Goal: Task Accomplishment & Management: Manage account settings

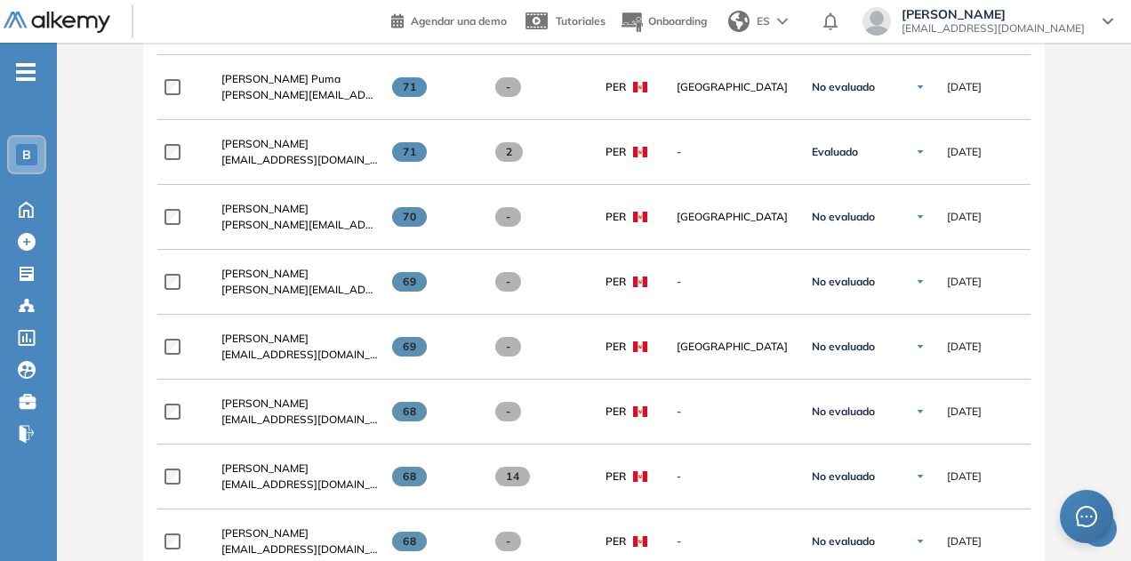
scroll to position [1606, 0]
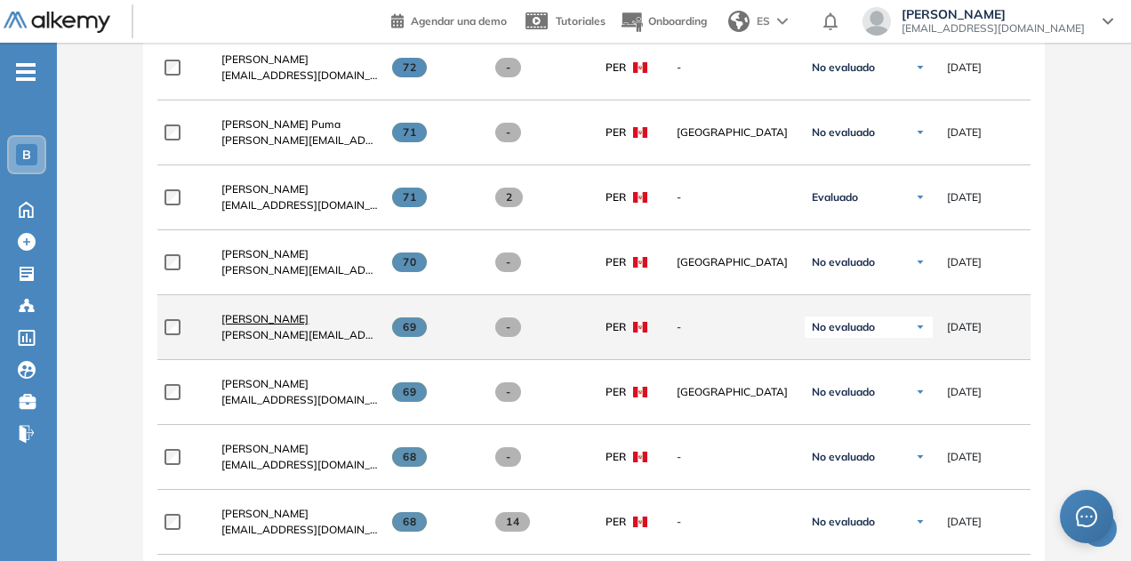
click at [309, 321] on span "[PERSON_NAME]" at bounding box center [264, 318] width 87 height 13
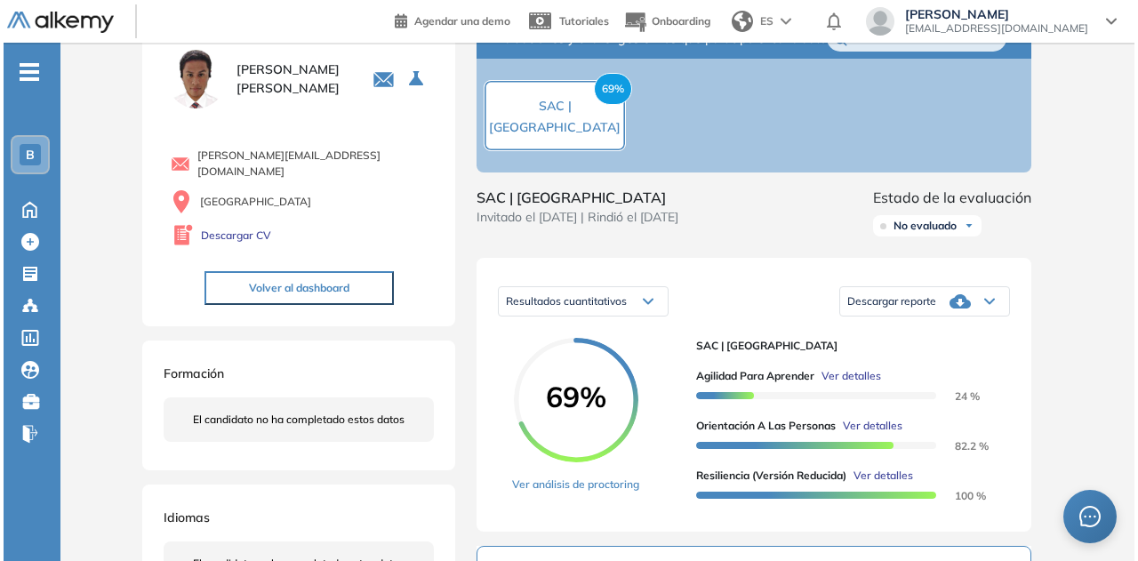
scroll to position [89, 0]
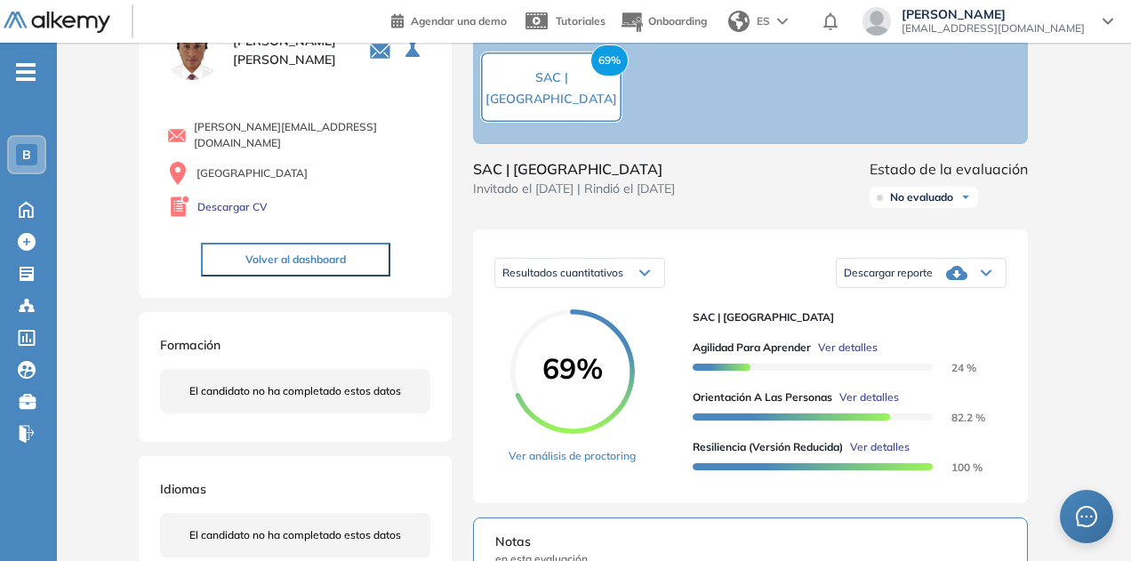
click at [865, 356] on span "Ver detalles" at bounding box center [848, 348] width 60 height 16
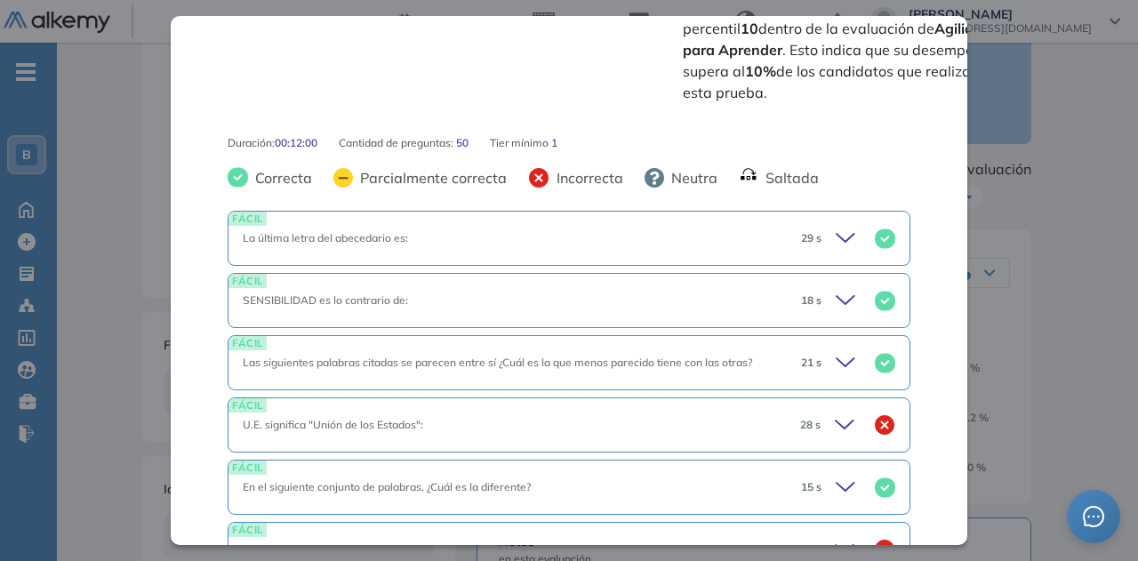
scroll to position [800, 0]
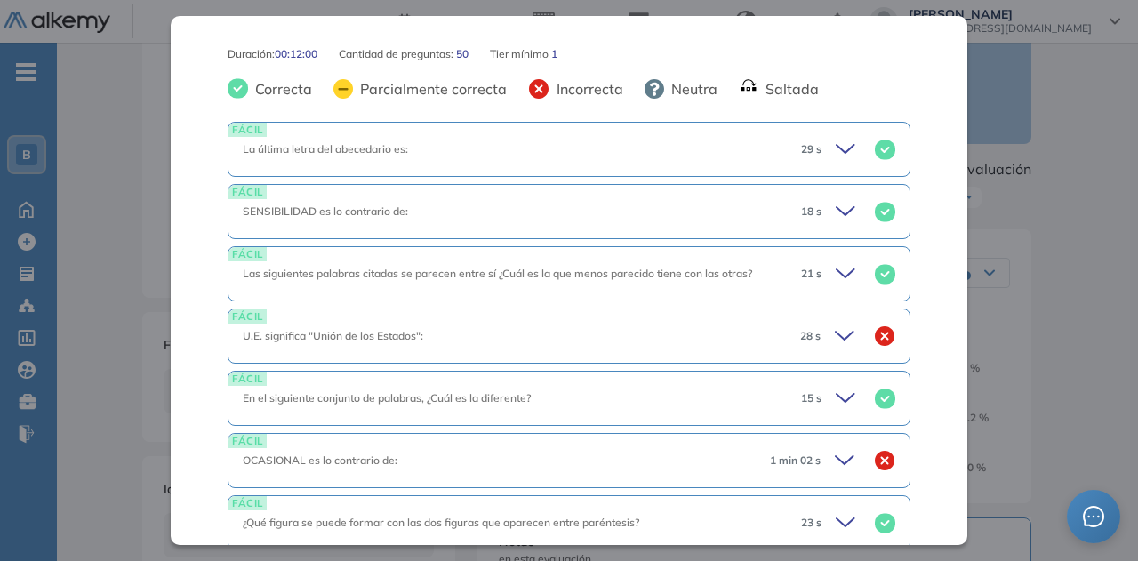
click at [835, 324] on icon at bounding box center [847, 336] width 25 height 25
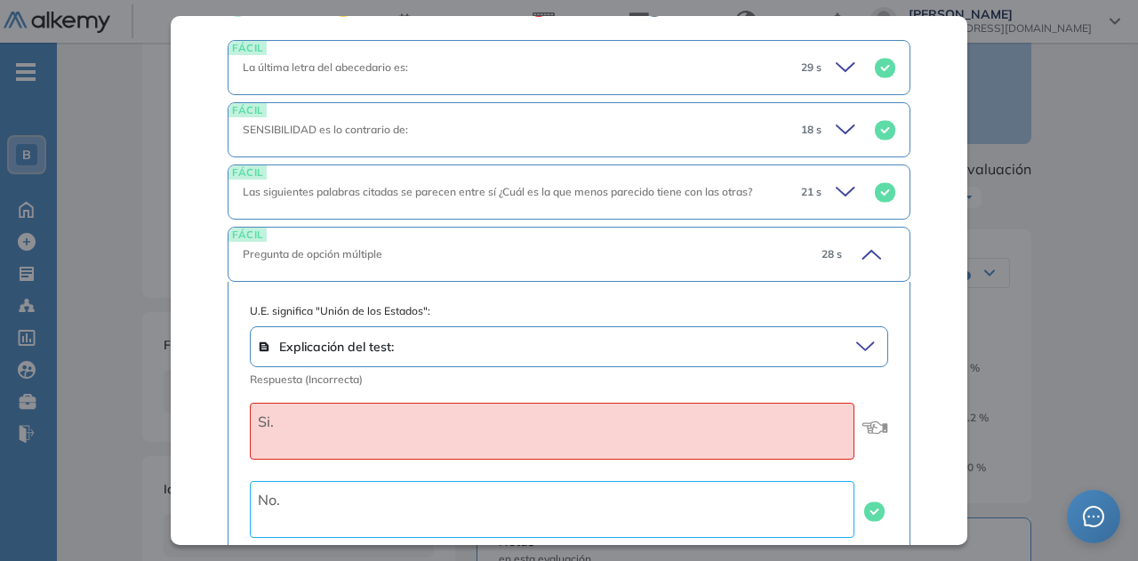
scroll to position [978, 0]
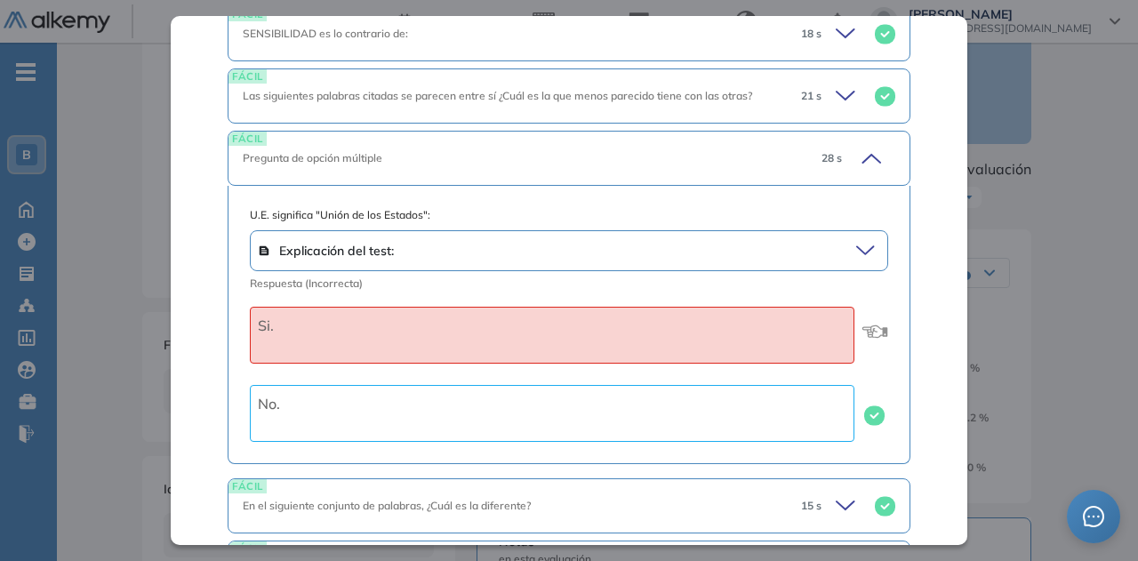
click at [856, 146] on icon at bounding box center [868, 158] width 25 height 25
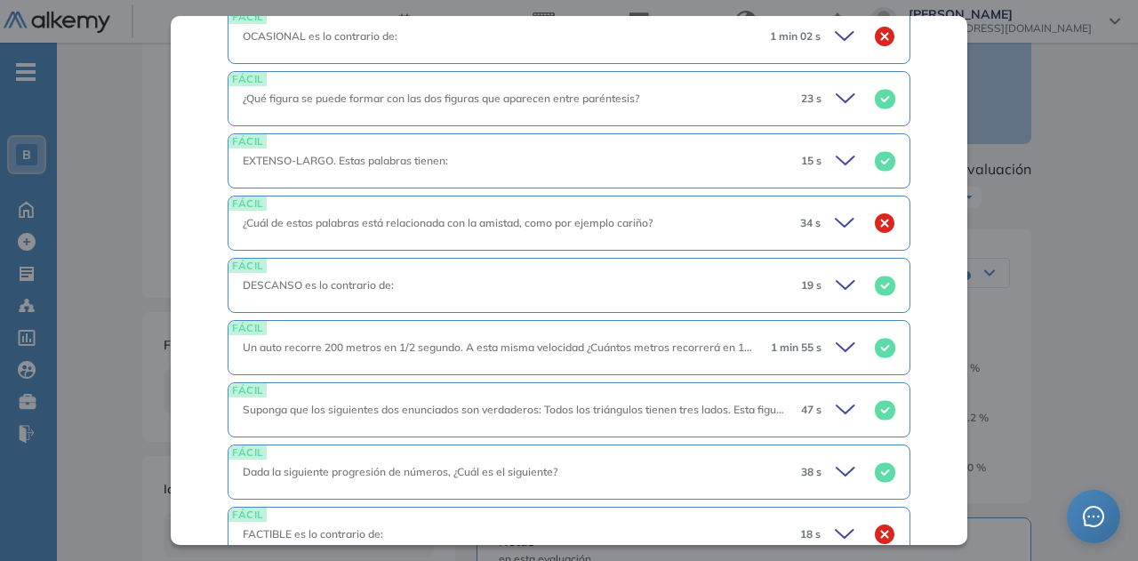
scroll to position [1245, 0]
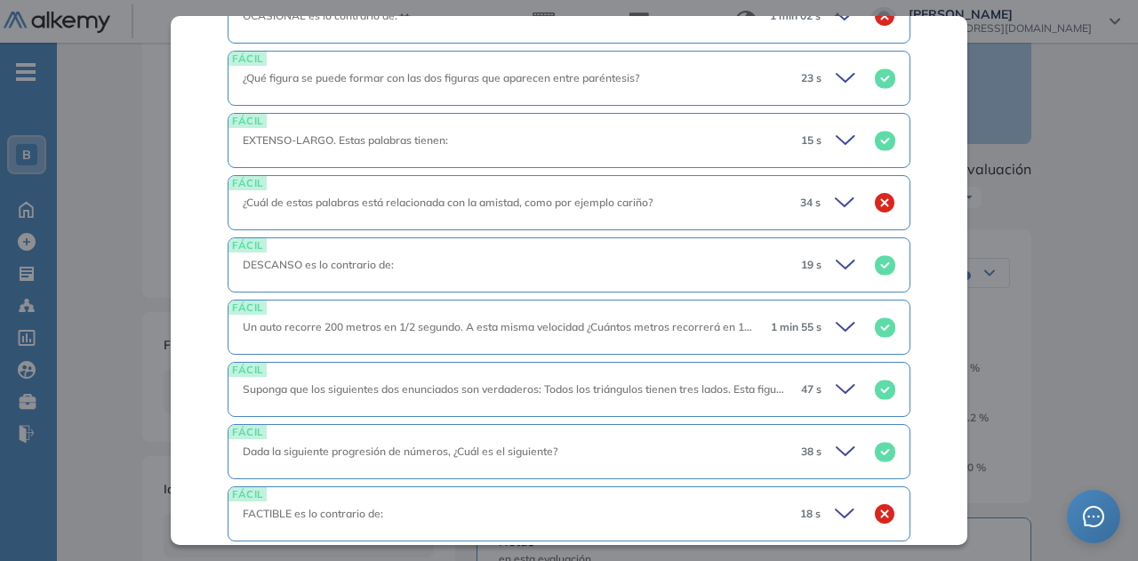
click at [840, 315] on icon at bounding box center [848, 327] width 25 height 25
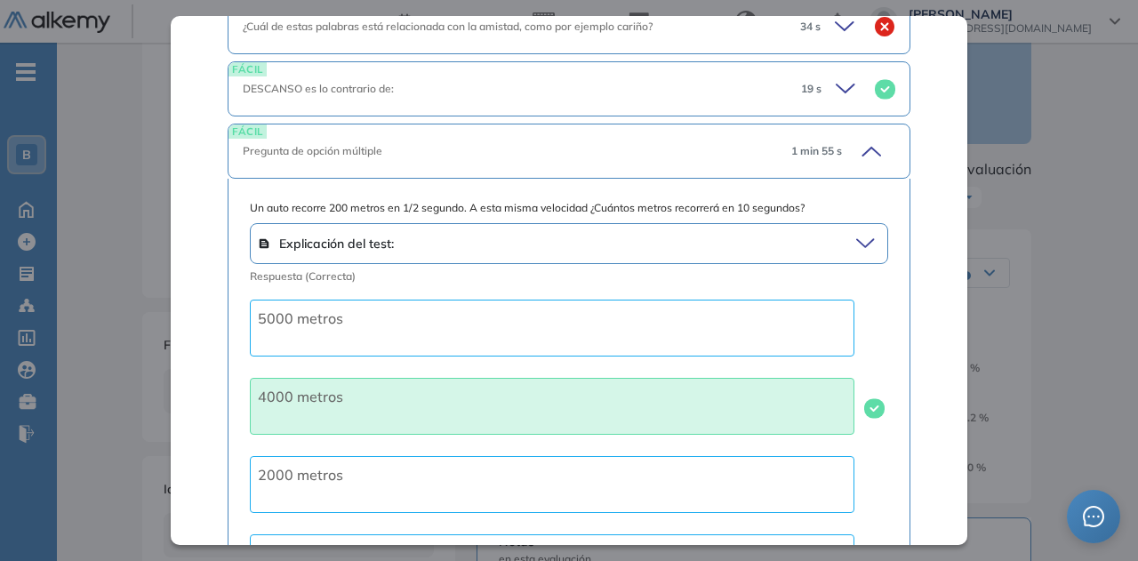
scroll to position [1423, 0]
click at [857, 129] on div "FÁCIL Pregunta de opción múltiple 1 min 55 s" at bounding box center [569, 149] width 683 height 55
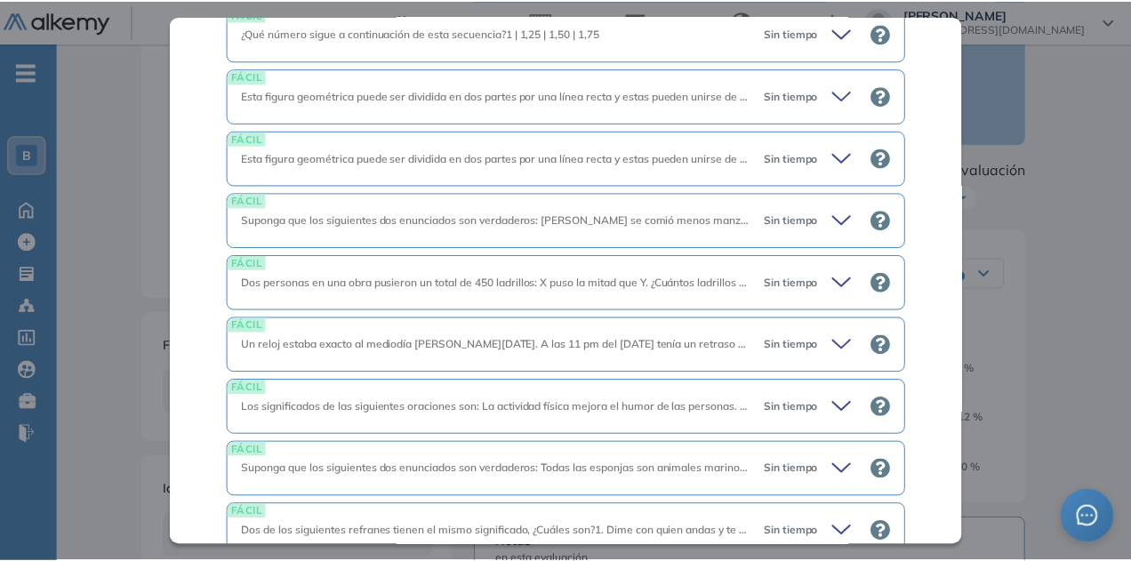
scroll to position [3506, 0]
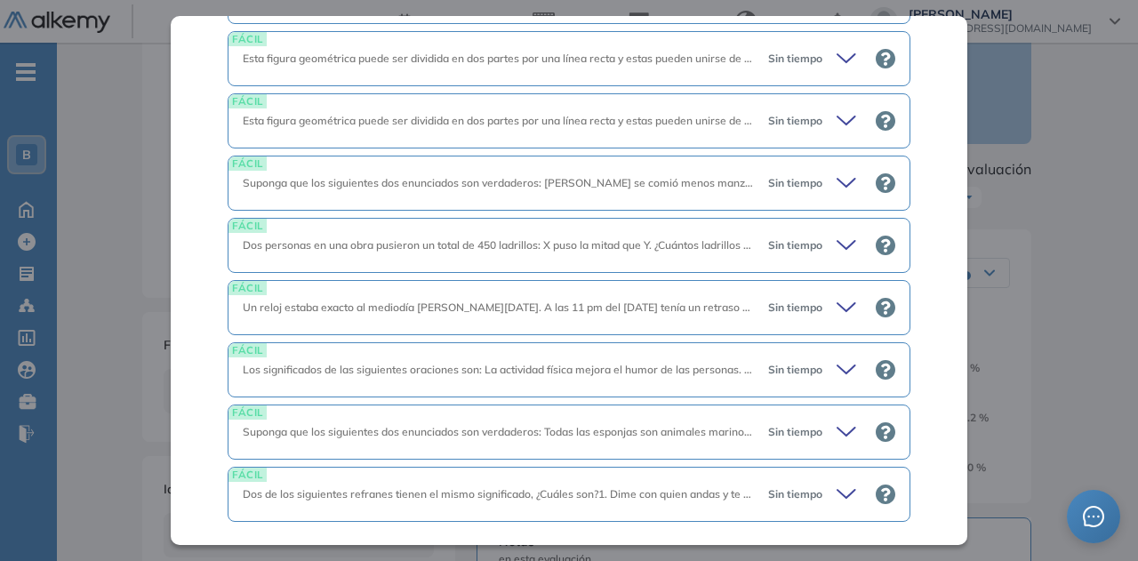
click at [1118, 230] on div "Inicio Alkymetrics Evaluaciones Dashboard Candidato Agilidad para Aprender Capa…" at bounding box center [597, 507] width 1081 height 1106
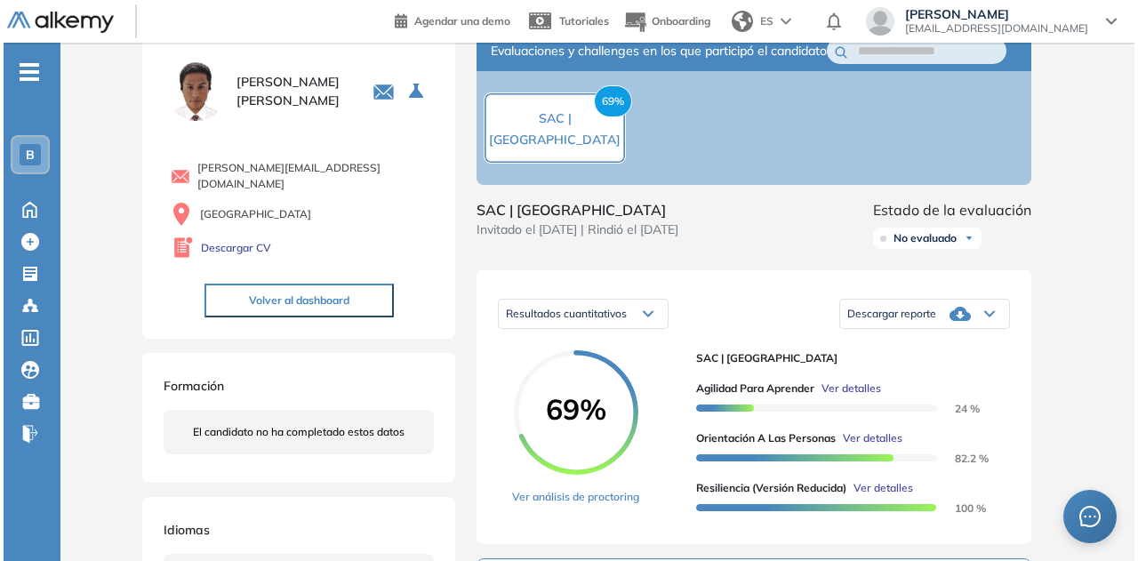
scroll to position [89, 0]
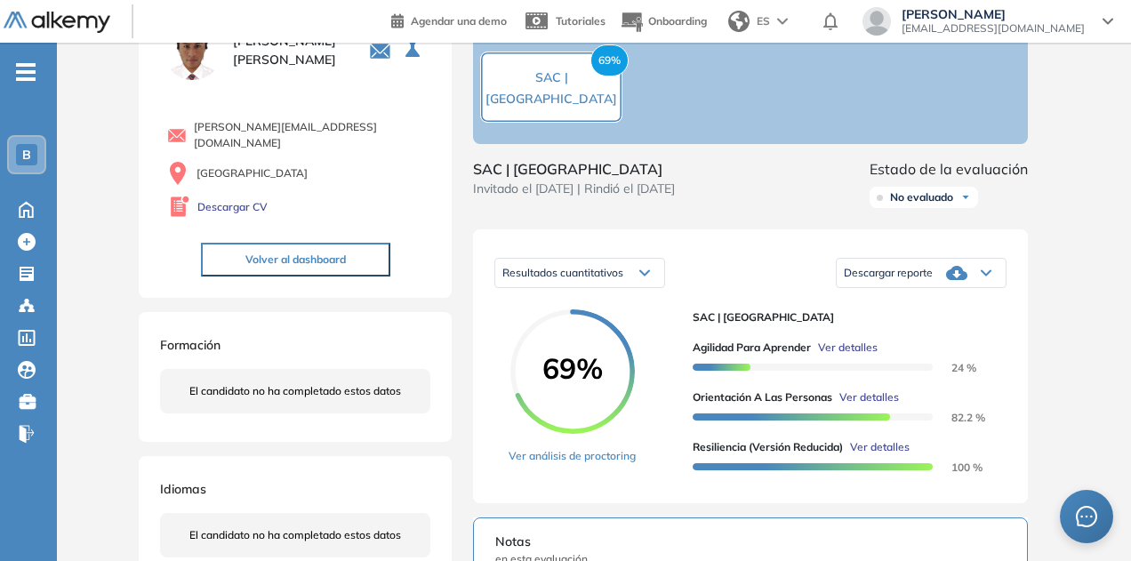
click at [861, 356] on span "Ver detalles" at bounding box center [848, 348] width 60 height 16
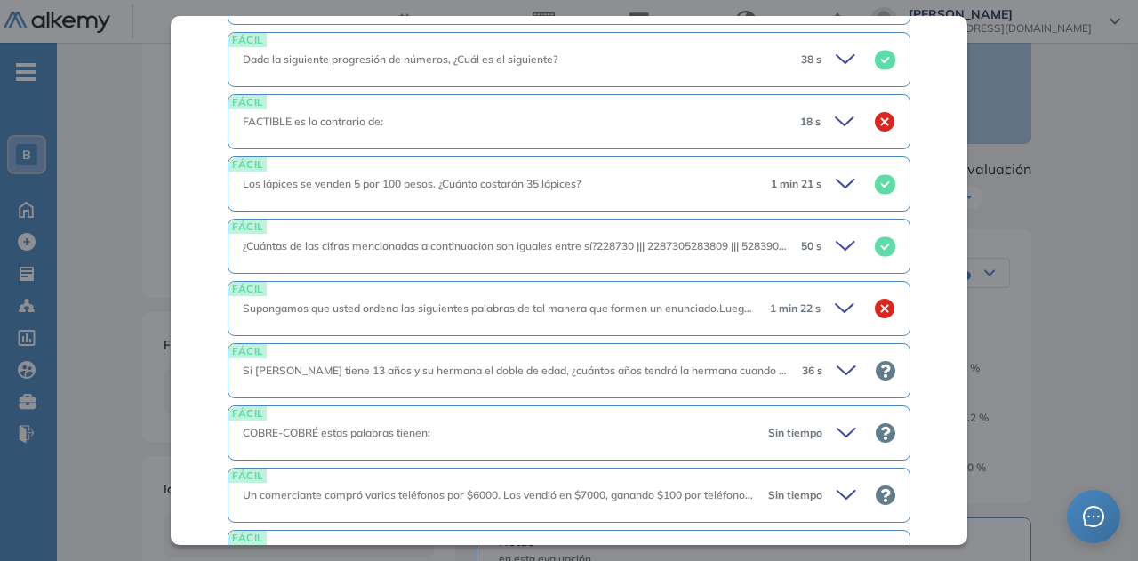
scroll to position [1638, 0]
drag, startPoint x: 953, startPoint y: 269, endPoint x: 961, endPoint y: 293, distance: 24.2
click at [961, 293] on div "Agilidad para Aprender Capacidad de Pensamiento Integrador Idiomas Objetivos Ap…" at bounding box center [569, 280] width 797 height 528
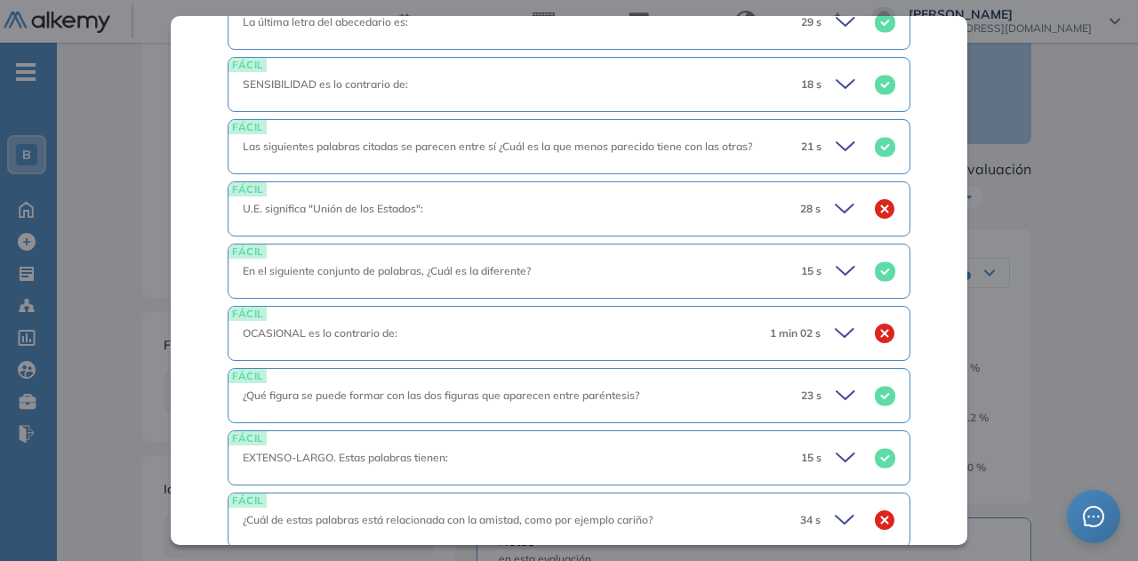
scroll to position [938, 0]
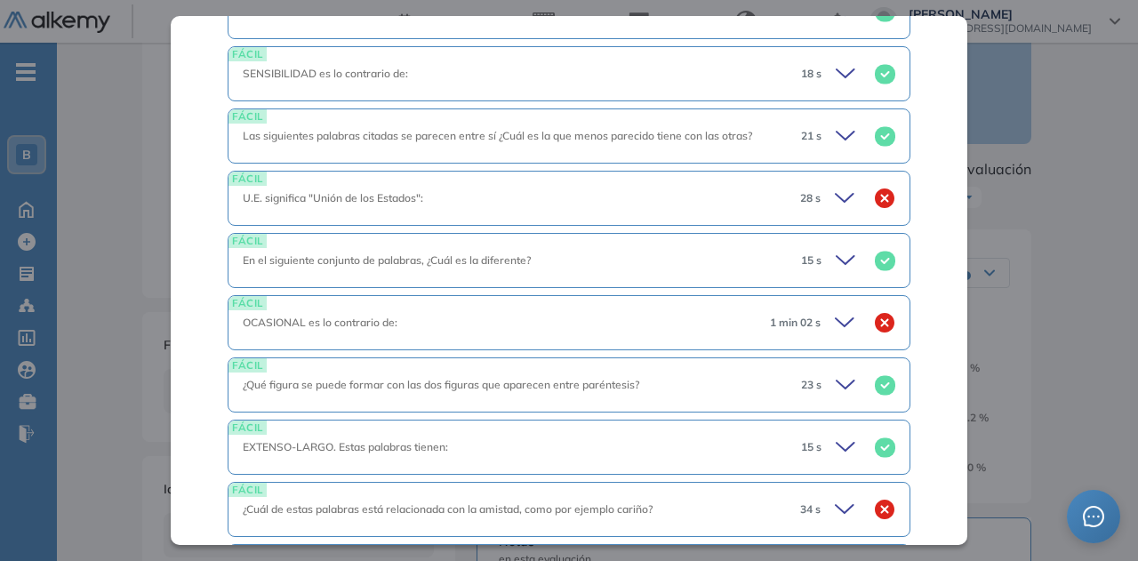
click at [835, 310] on icon at bounding box center [847, 322] width 25 height 25
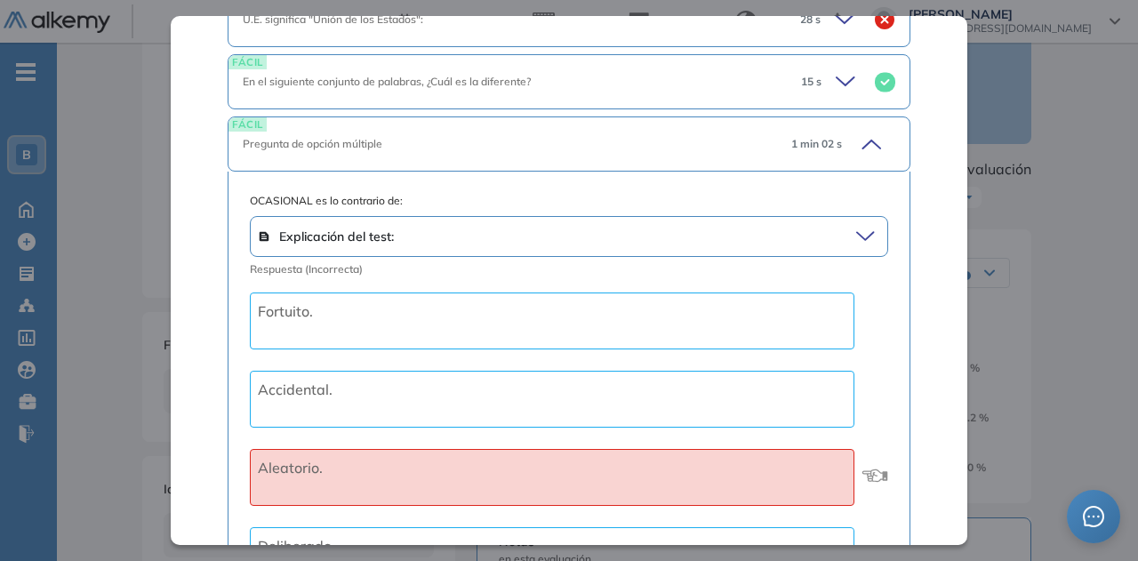
scroll to position [1116, 0]
click at [857, 225] on icon at bounding box center [868, 237] width 24 height 25
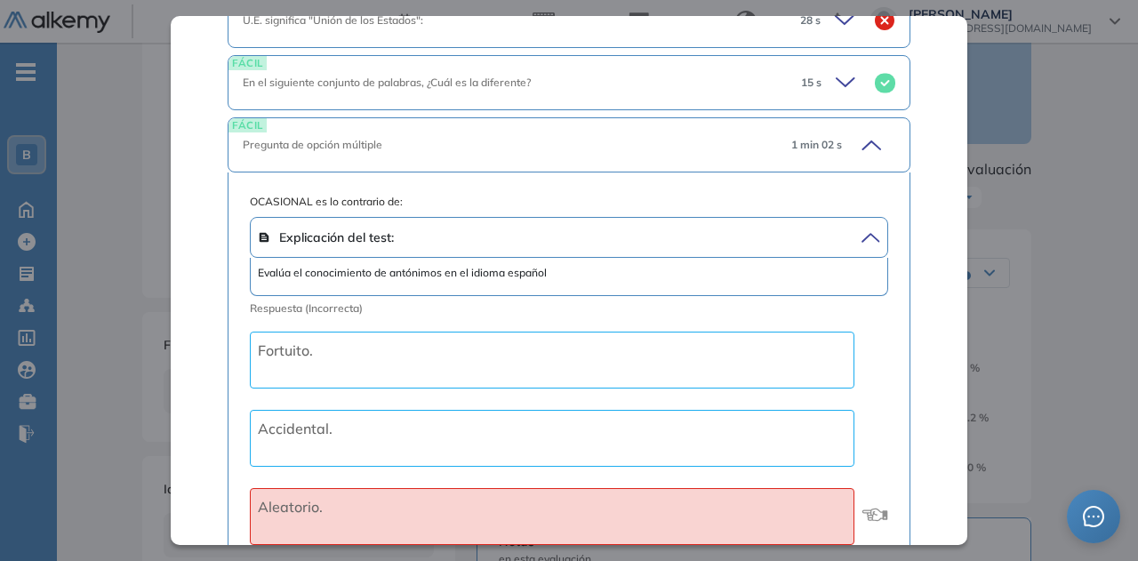
click at [857, 225] on icon at bounding box center [868, 237] width 24 height 25
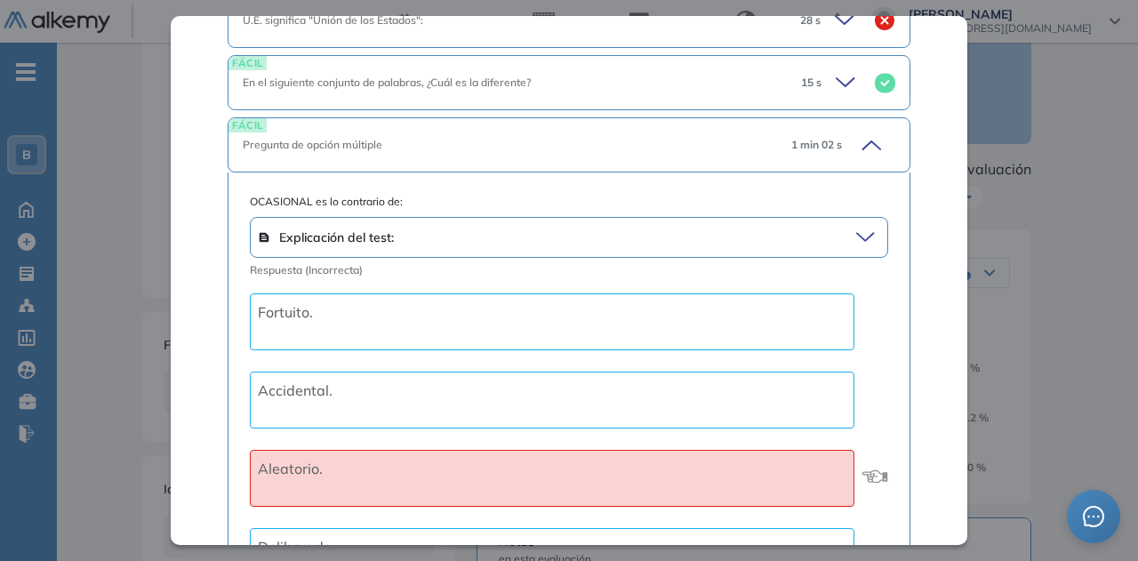
click at [872, 133] on div "1 min 02 s" at bounding box center [836, 145] width 118 height 25
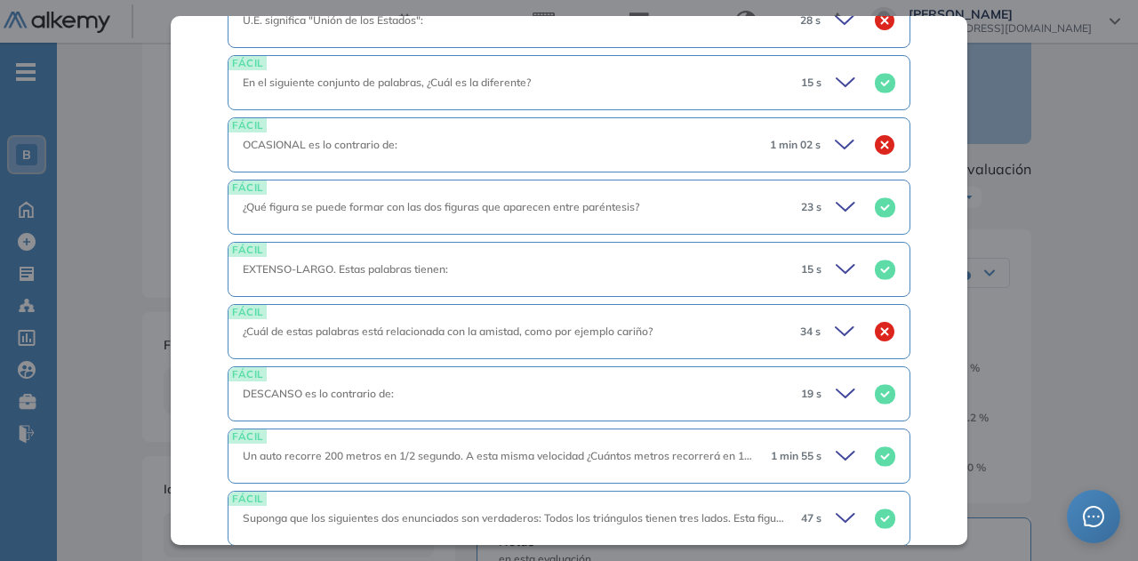
click at [820, 319] on div "34 s" at bounding box center [840, 331] width 109 height 25
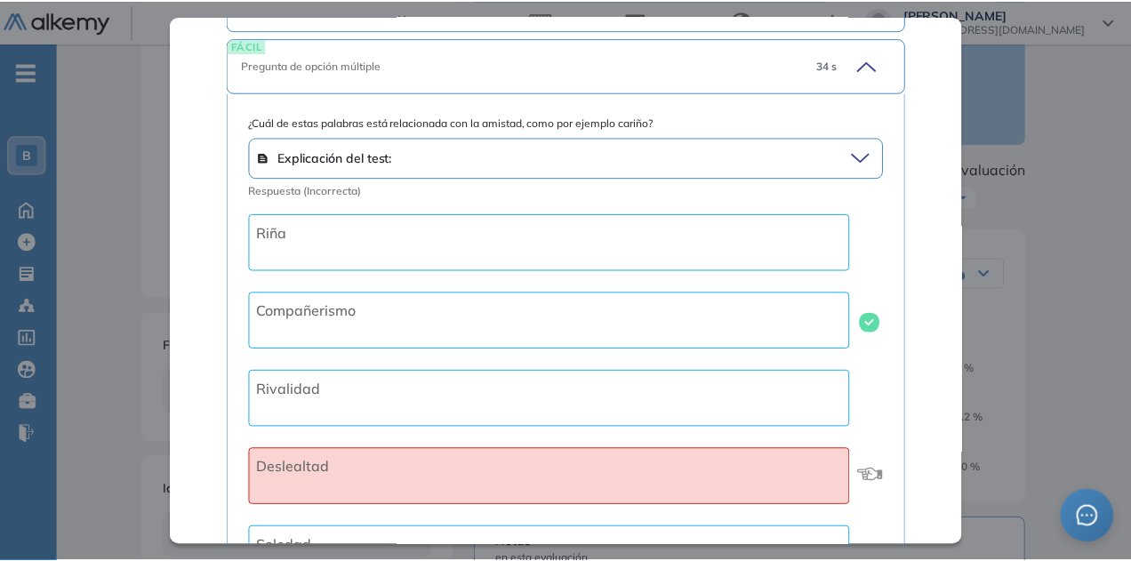
scroll to position [1294, 0]
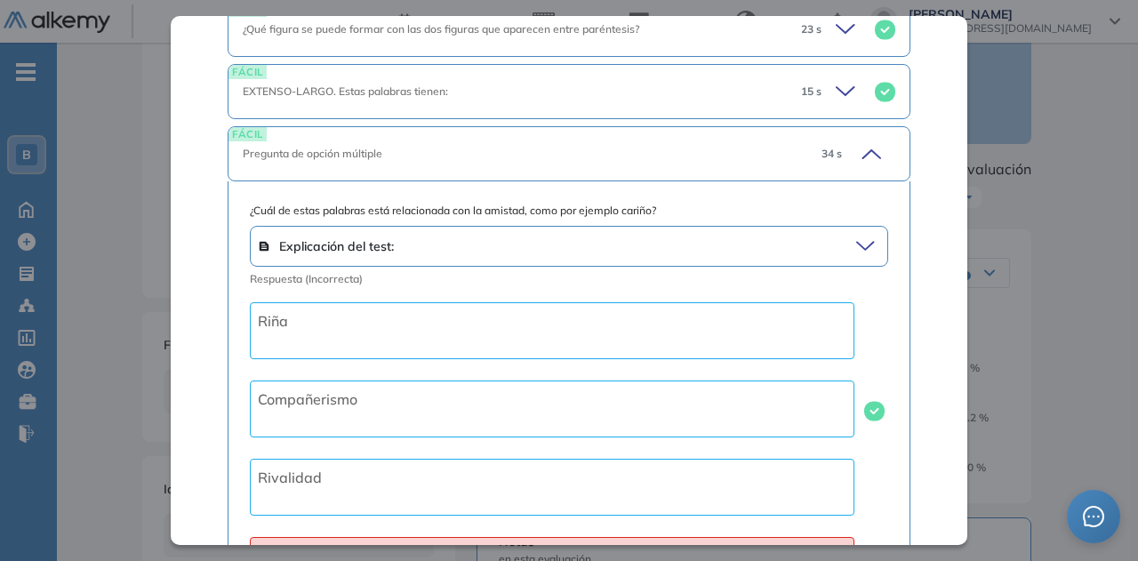
click at [860, 141] on icon at bounding box center [868, 153] width 25 height 25
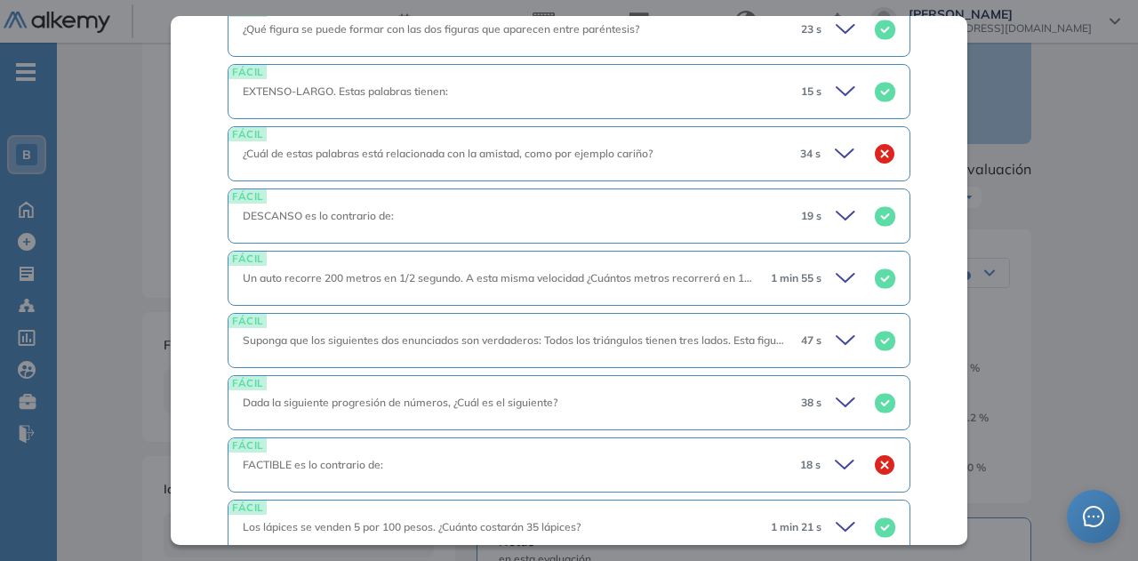
click at [1036, 311] on div "Agilidad para Aprender Capacidad de Pensamiento Integrador Idiomas Objetivos Ap…" at bounding box center [597, 503] width 925 height 1028
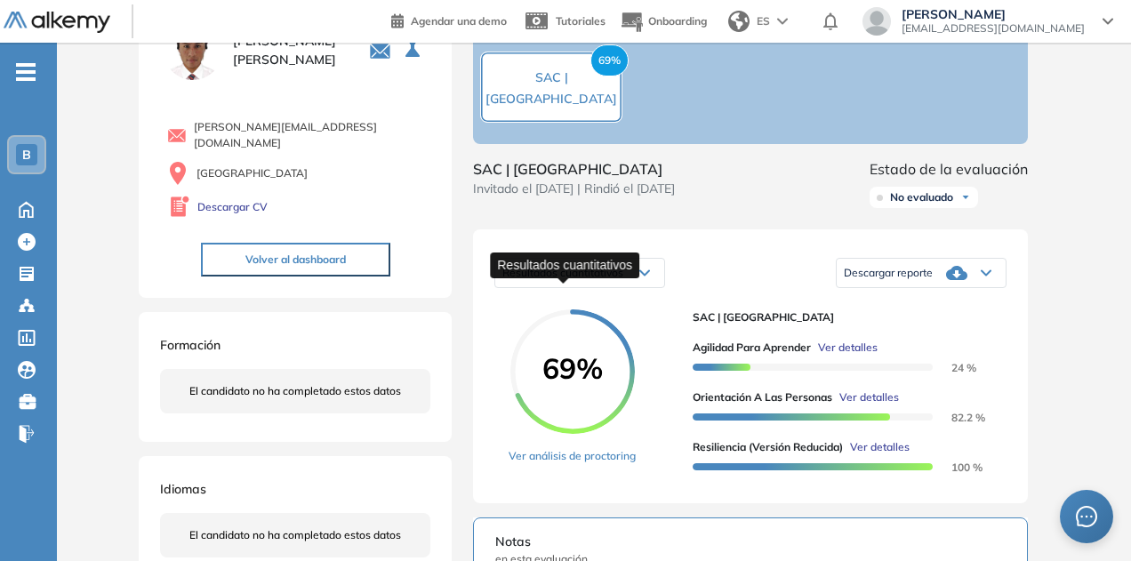
scroll to position [527, 0]
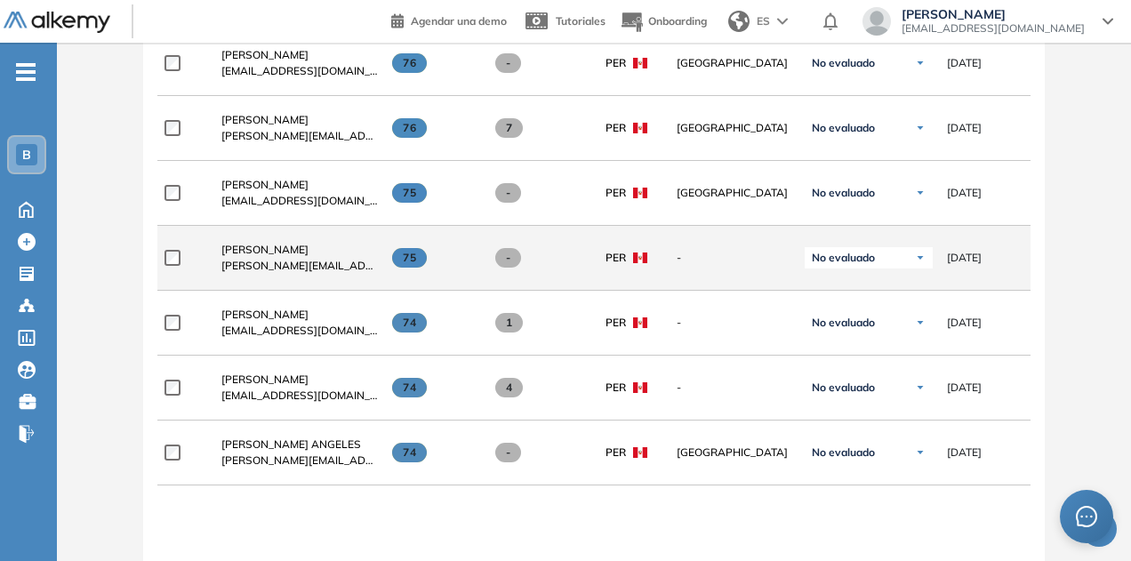
scroll to position [1067, 0]
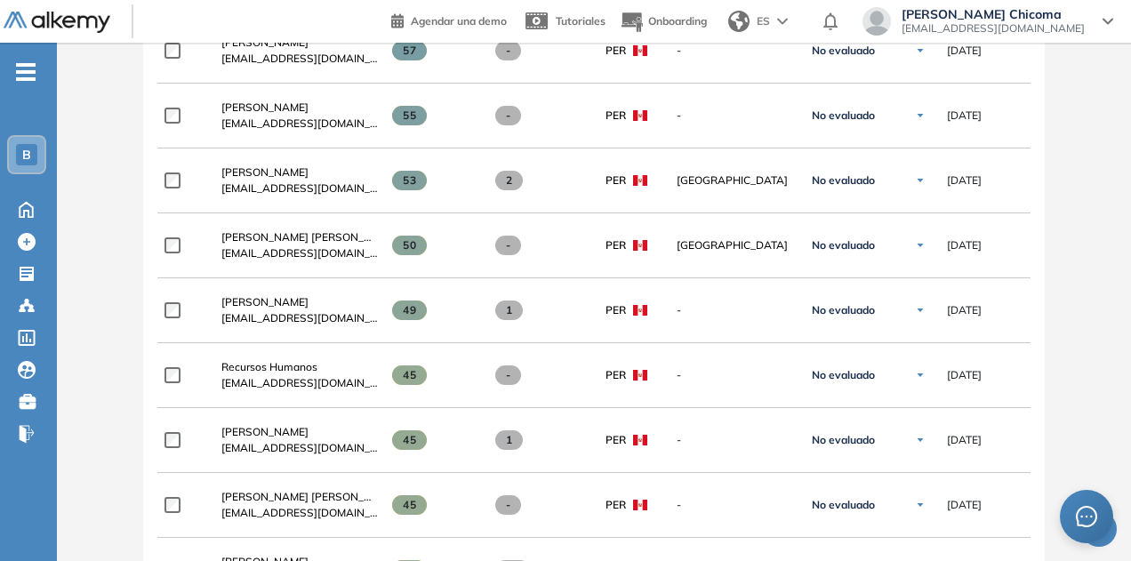
scroll to position [2940, 0]
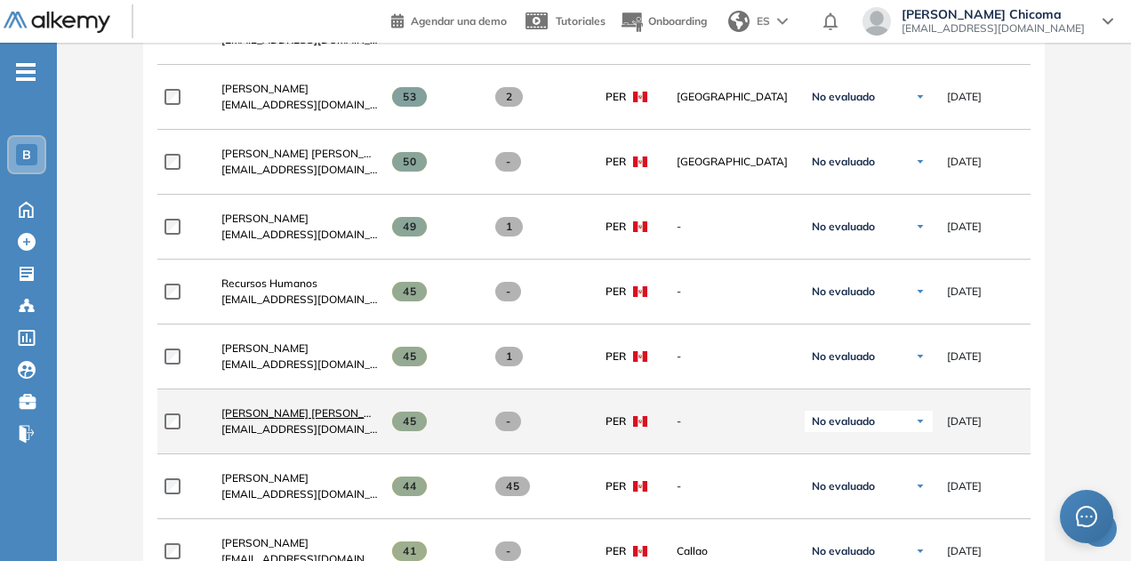
click at [333, 411] on span "[PERSON_NAME]" at bounding box center [309, 412] width 177 height 13
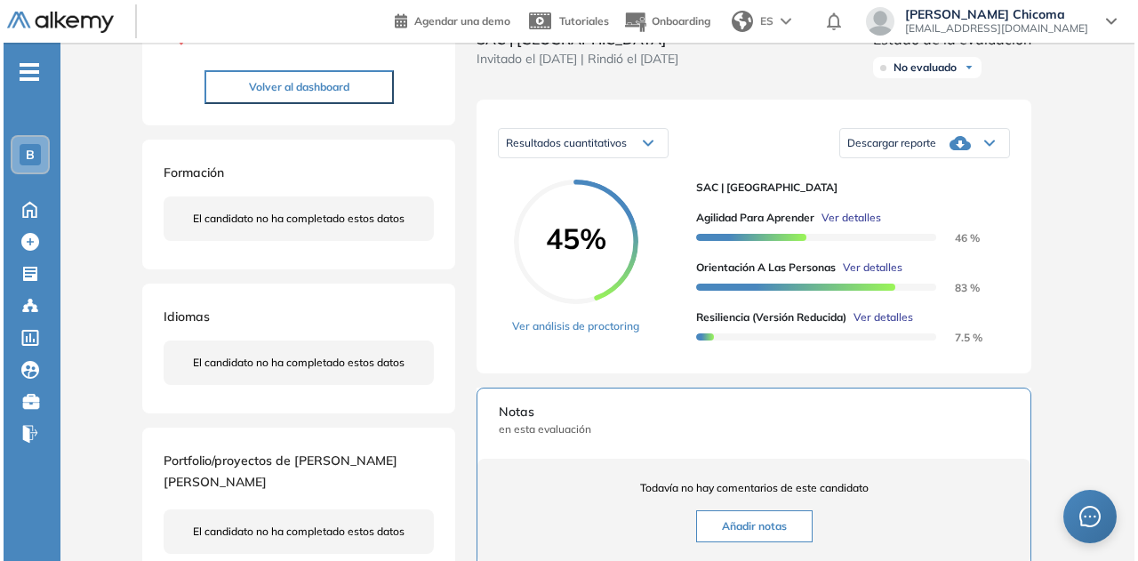
scroll to position [267, 0]
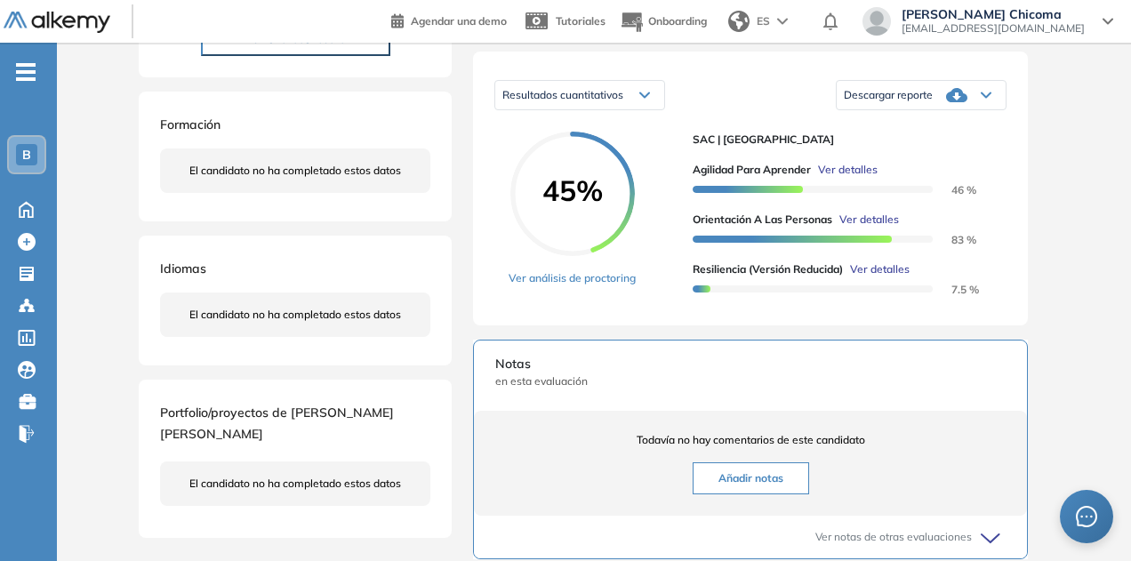
click at [885, 277] on span "Ver detalles" at bounding box center [880, 269] width 60 height 16
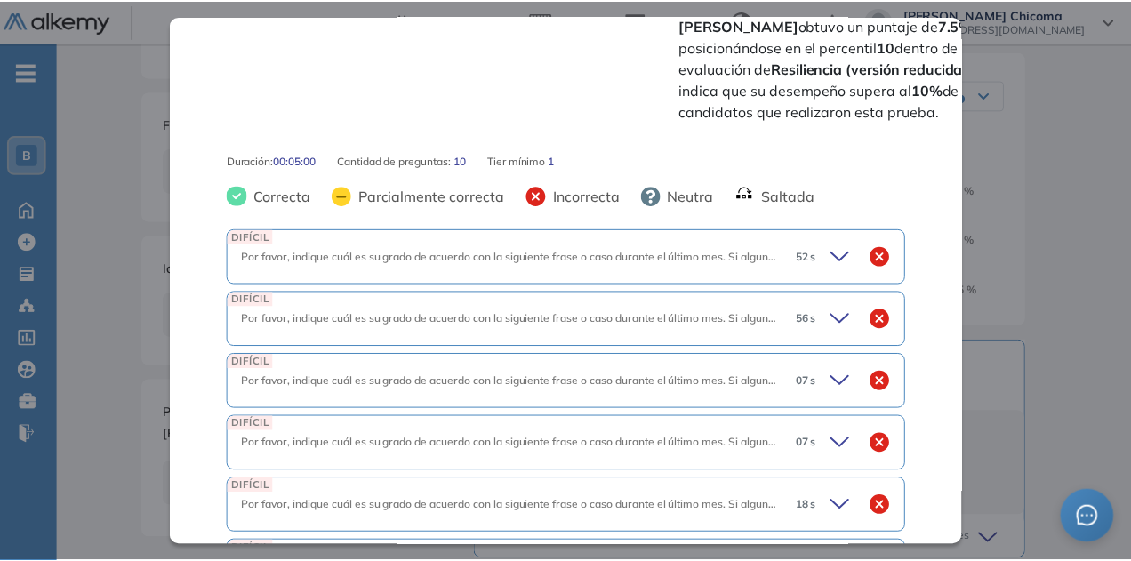
scroll to position [657, 0]
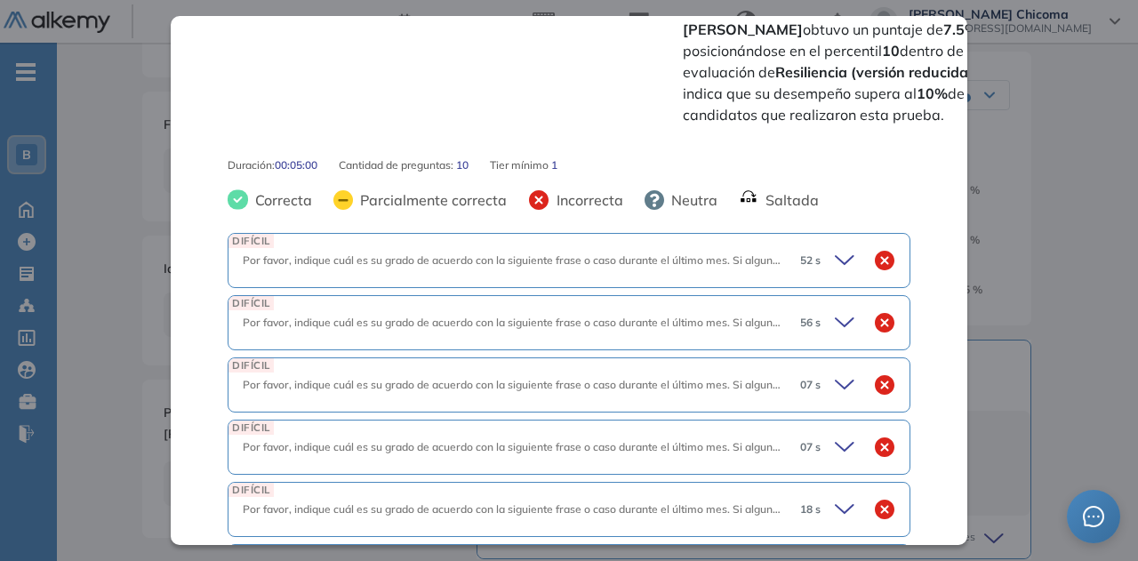
click at [146, 102] on div "Resiliencia (versión reducida) Integrador Idiomas Objetivos Resiliencia Resumen…" at bounding box center [597, 325] width 925 height 1028
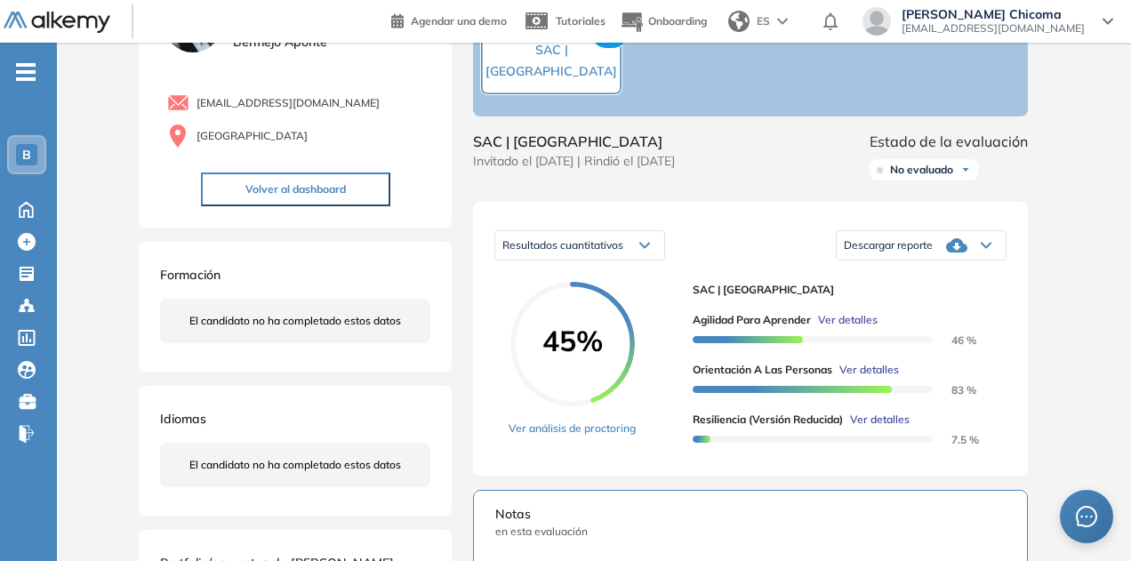
scroll to position [0, 0]
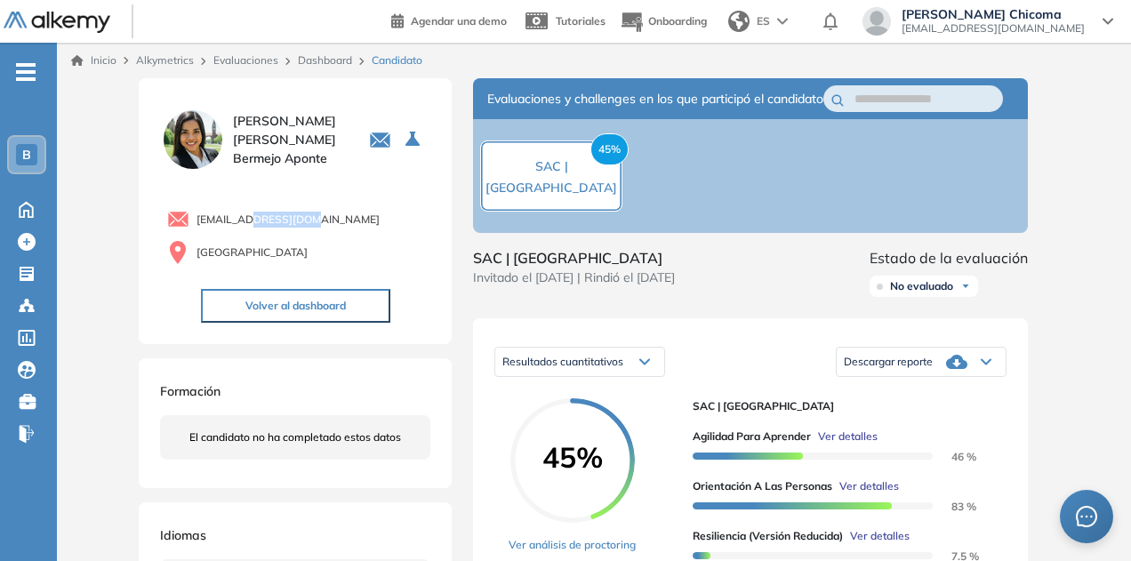
drag, startPoint x: 251, startPoint y: 222, endPoint x: 316, endPoint y: 224, distance: 64.9
click at [316, 224] on span "[EMAIL_ADDRESS][DOMAIN_NAME]" at bounding box center [288, 220] width 183 height 16
drag, startPoint x: 360, startPoint y: 221, endPoint x: 323, endPoint y: 220, distance: 37.4
click at [347, 220] on div "[EMAIL_ADDRESS][DOMAIN_NAME]" at bounding box center [298, 219] width 263 height 22
drag, startPoint x: 323, startPoint y: 220, endPoint x: 263, endPoint y: 221, distance: 59.6
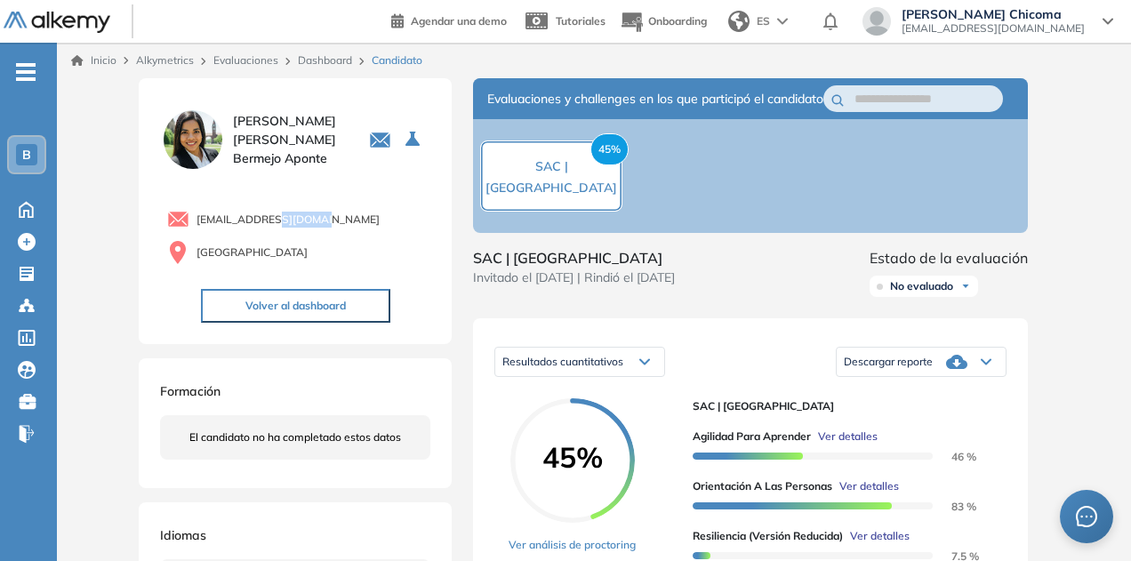
click at [276, 221] on span "[EMAIL_ADDRESS][DOMAIN_NAME]" at bounding box center [288, 220] width 183 height 16
click at [250, 216] on span "[EMAIL_ADDRESS][DOMAIN_NAME]" at bounding box center [288, 220] width 183 height 16
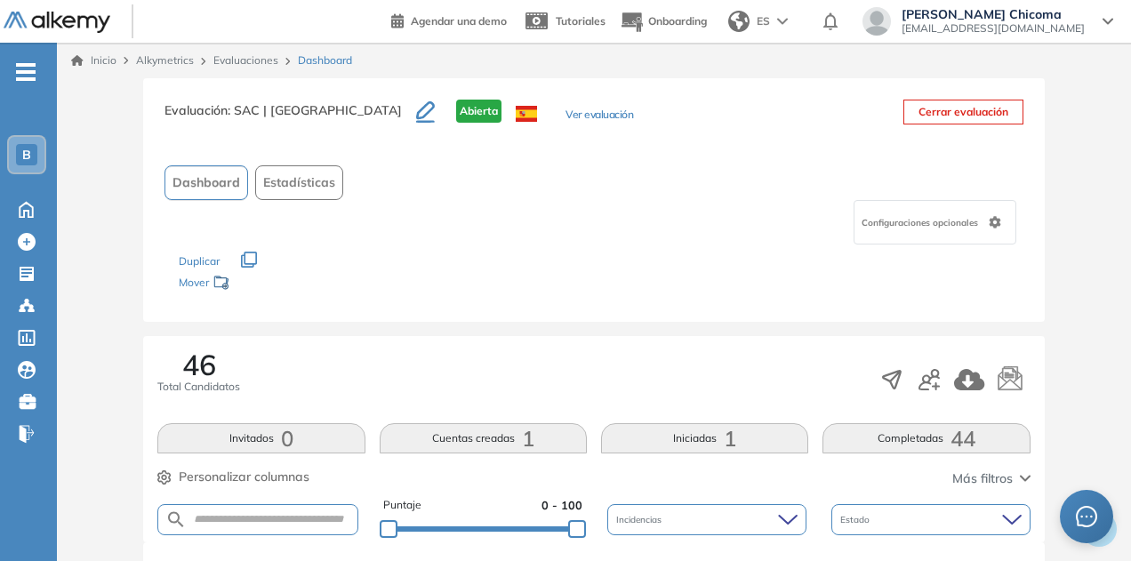
click at [416, 111] on icon "button" at bounding box center [425, 111] width 19 height 21
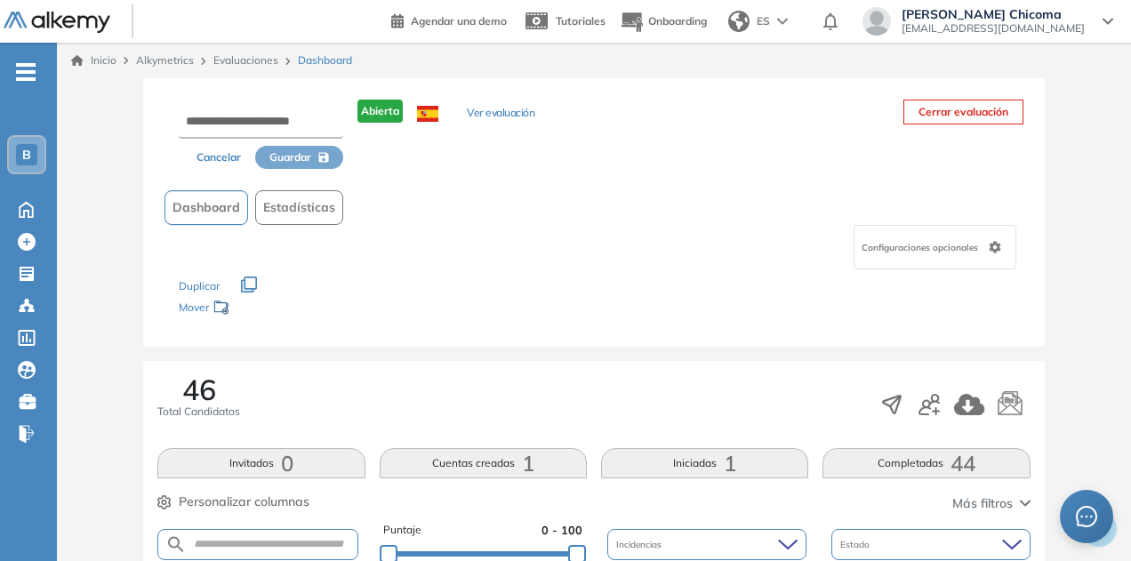
click at [475, 204] on div "Dashboard Estadísticas" at bounding box center [594, 207] width 858 height 35
click at [222, 161] on button "Cancelar" at bounding box center [218, 157] width 73 height 23
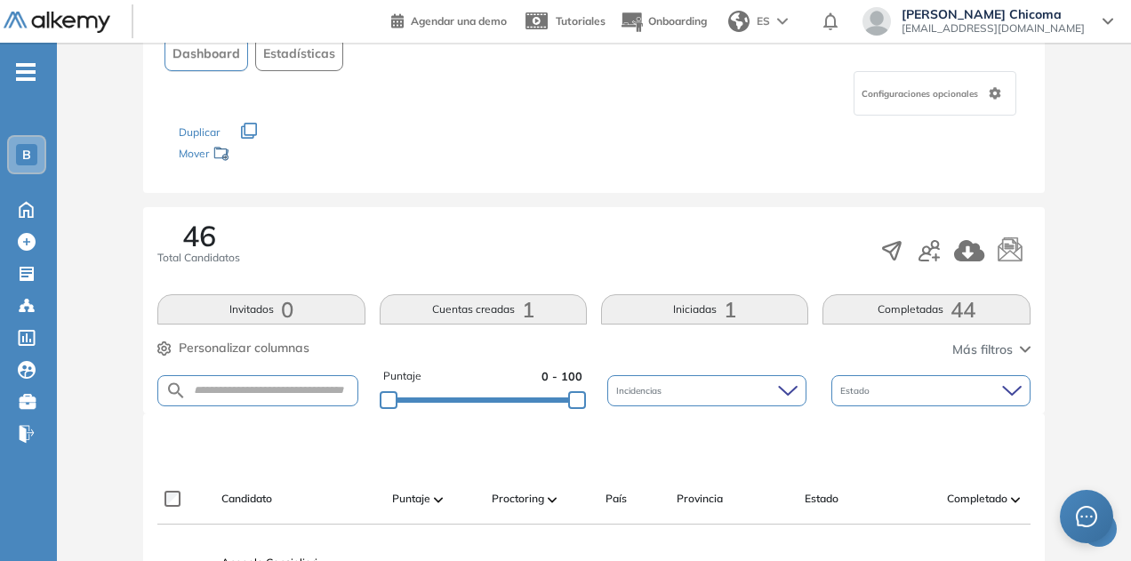
scroll to position [301, 0]
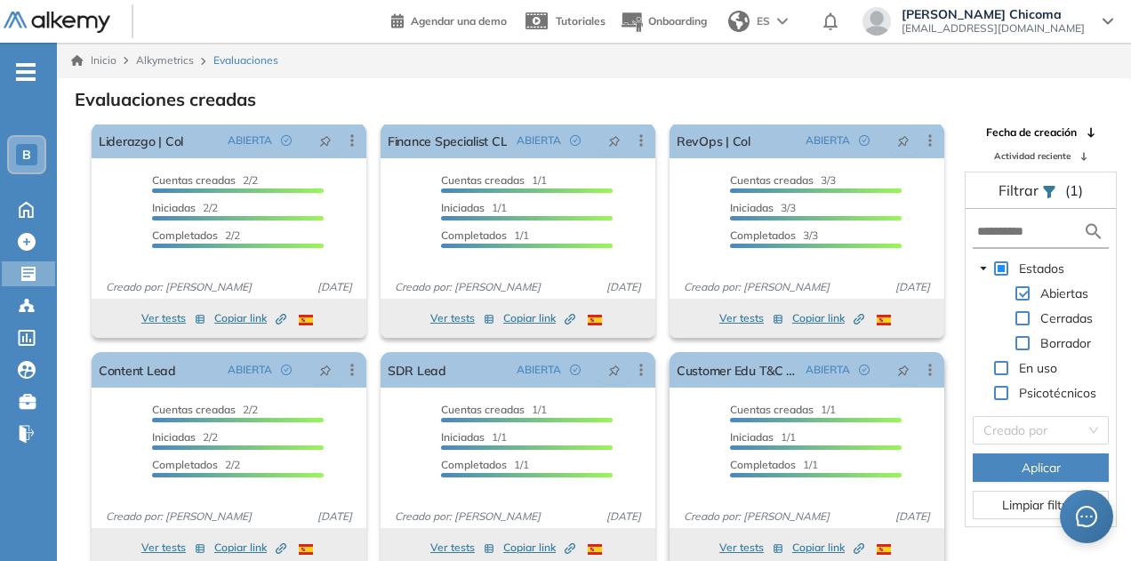
scroll to position [43, 0]
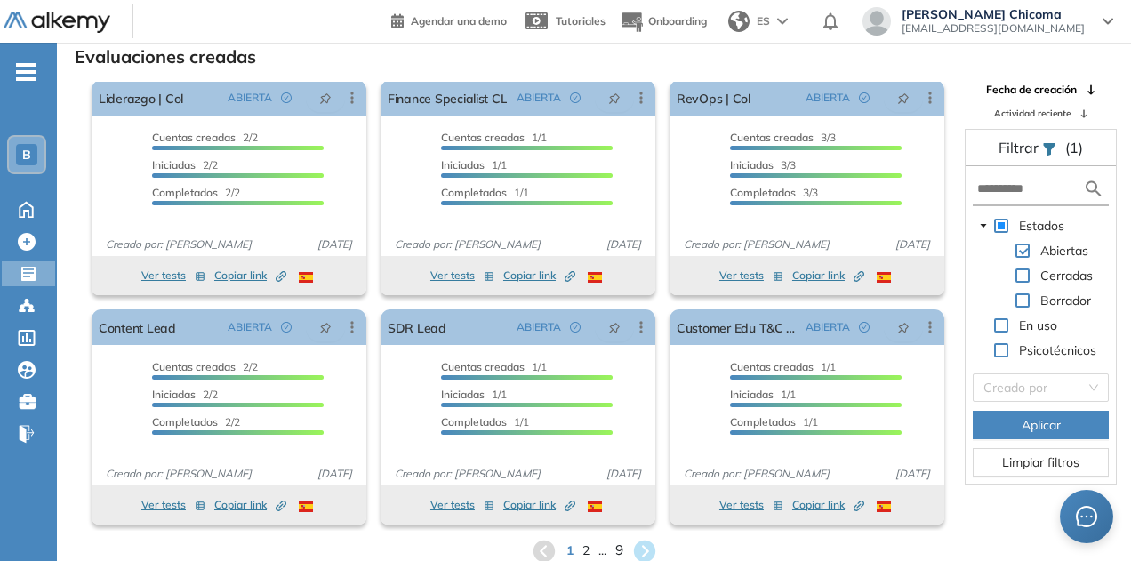
click at [619, 549] on span "9" at bounding box center [619, 551] width 8 height 20
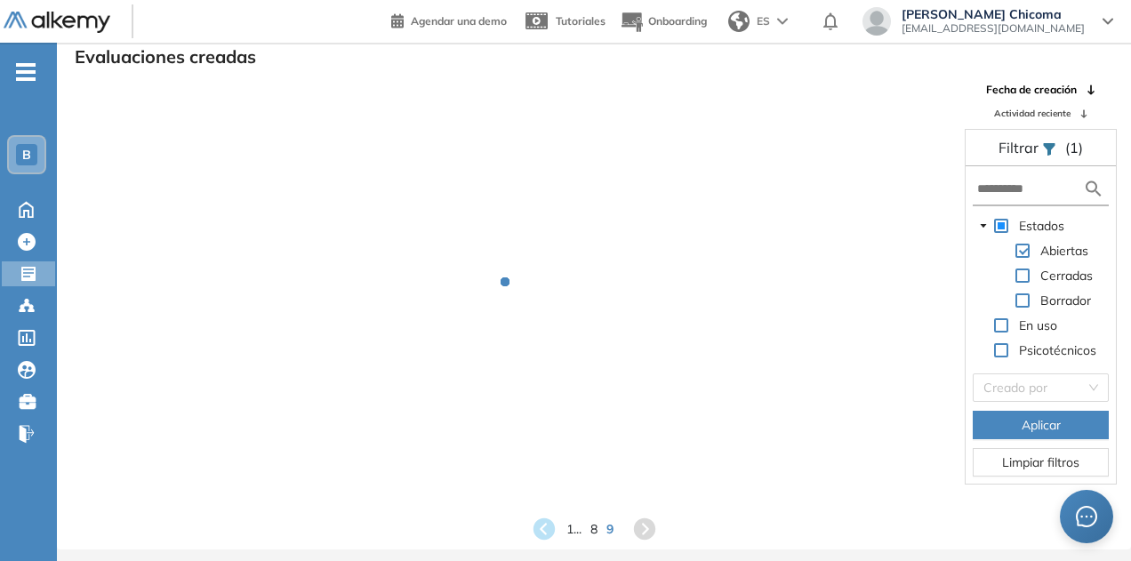
scroll to position [0, 0]
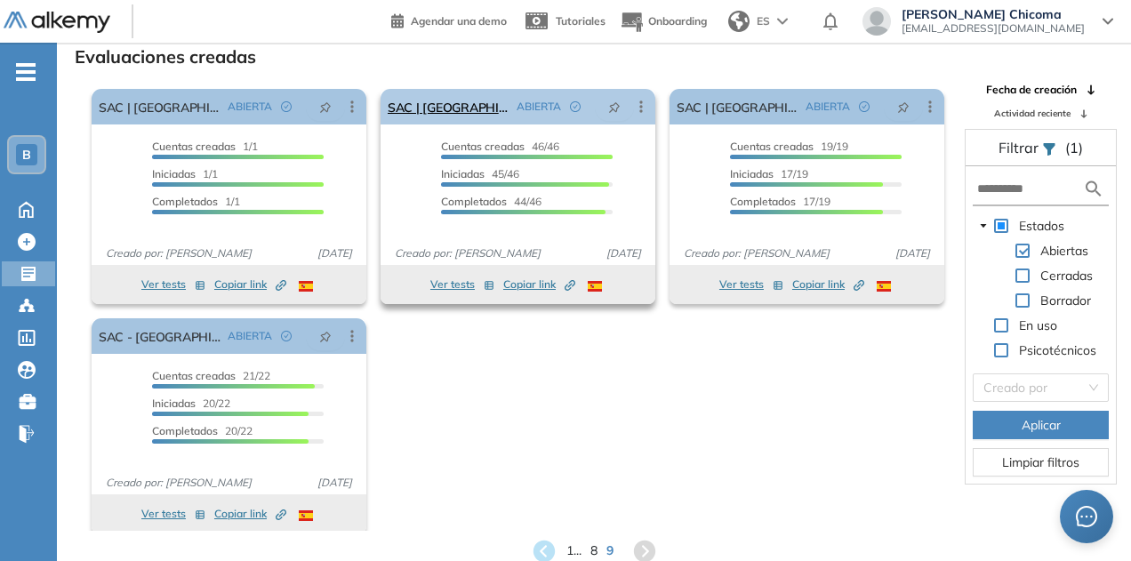
click at [635, 104] on icon at bounding box center [641, 107] width 18 height 18
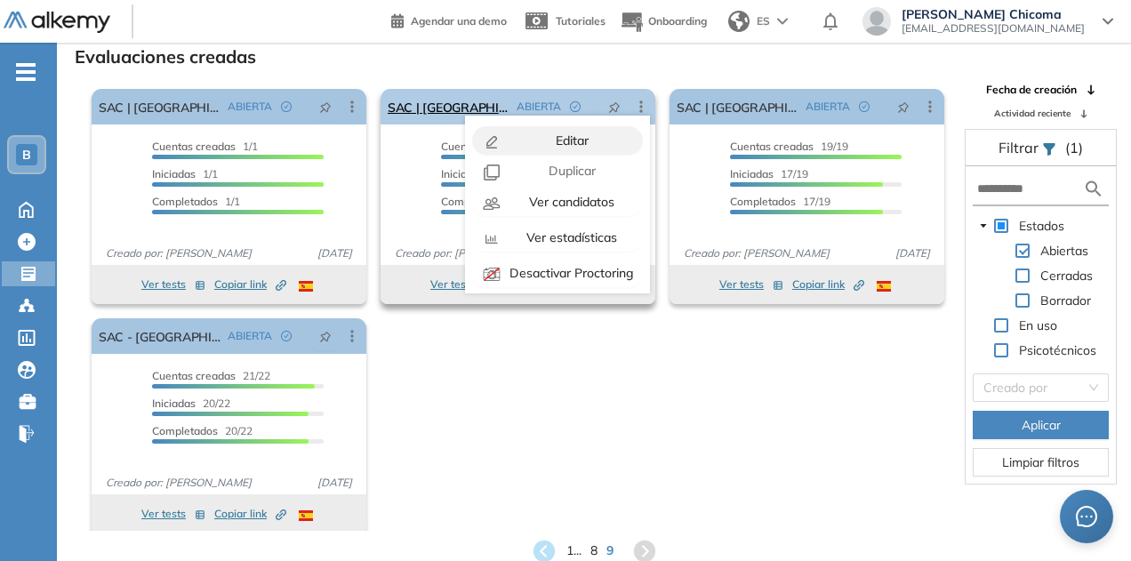
click at [573, 140] on span "Editar" at bounding box center [570, 141] width 36 height 16
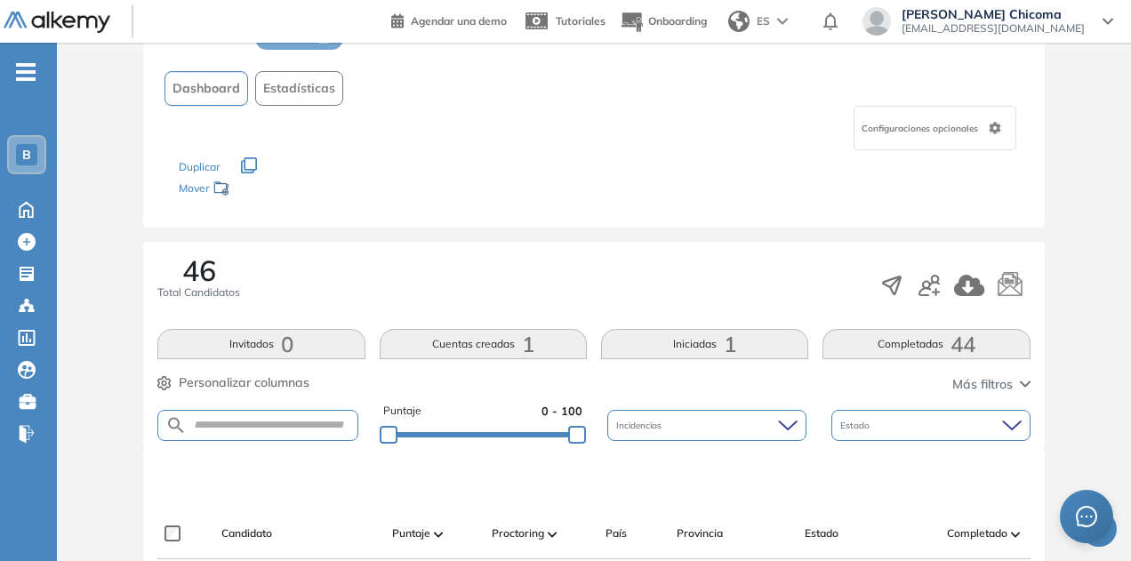
scroll to position [120, 0]
click at [283, 382] on span "Personalizar columnas" at bounding box center [244, 382] width 131 height 19
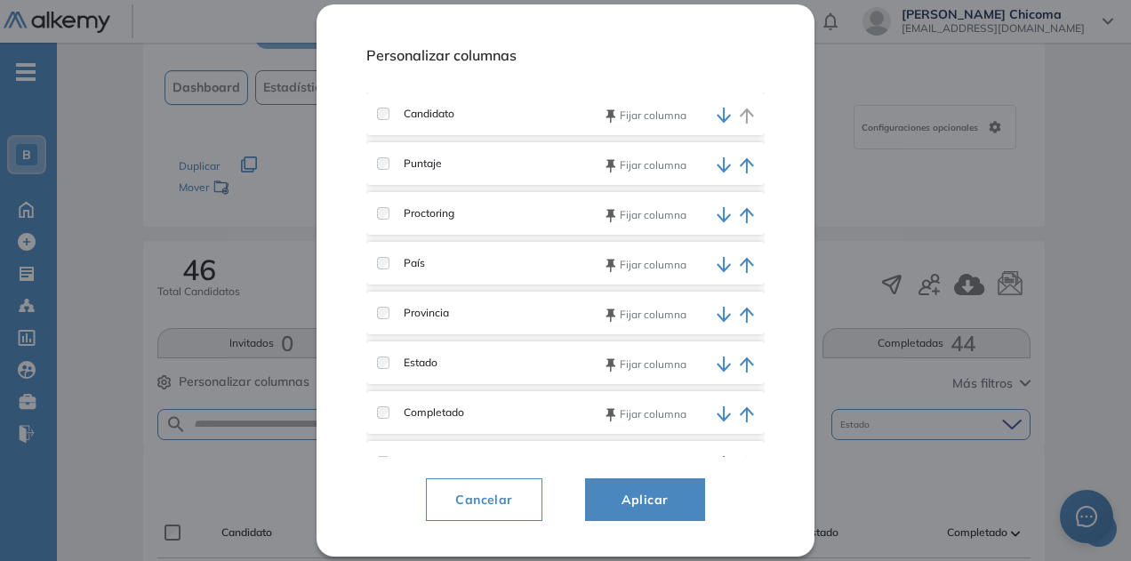
scroll to position [232, 0]
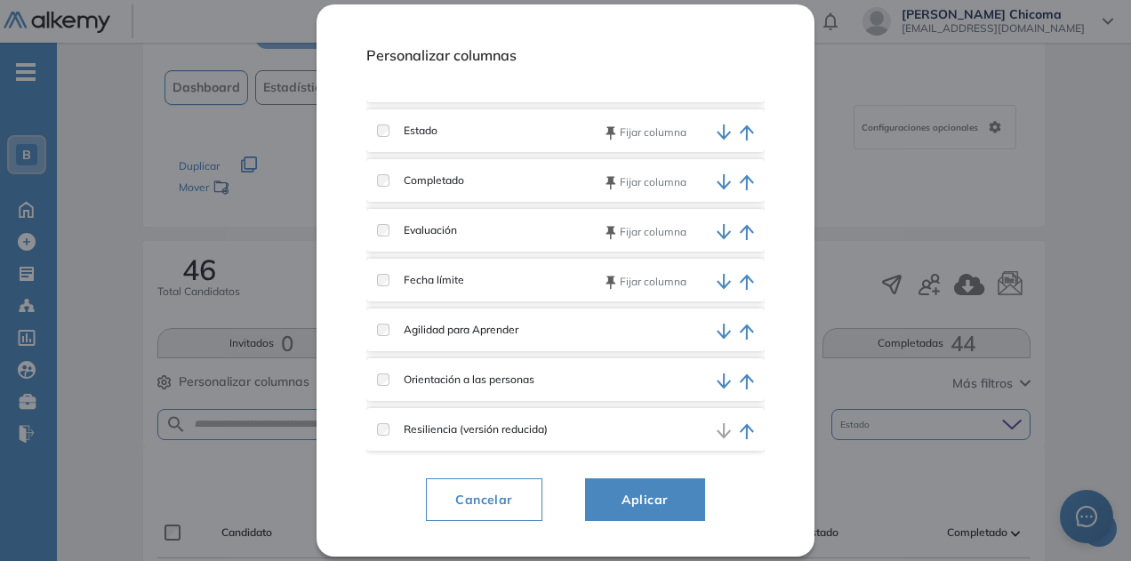
click at [500, 494] on span "Cancelar" at bounding box center [483, 499] width 85 height 21
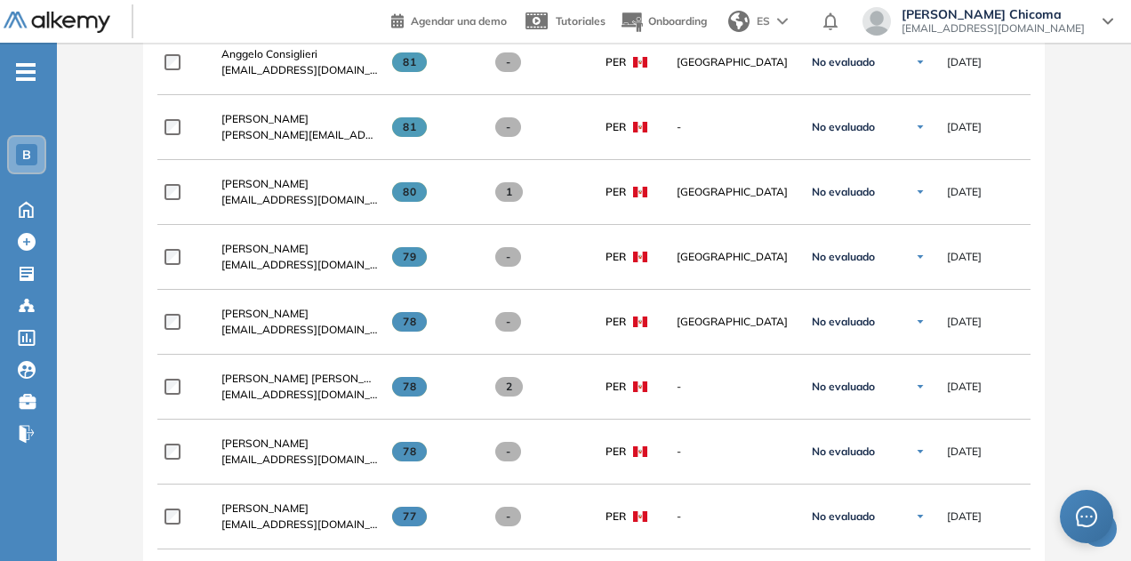
scroll to position [0, 0]
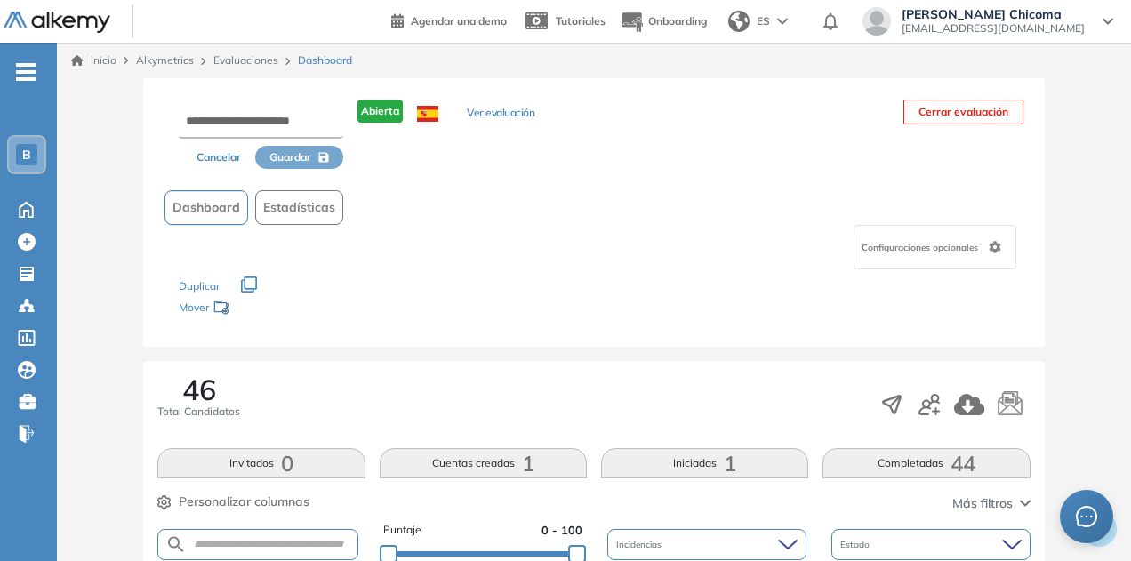
click at [952, 227] on div "Configuraciones opcionales" at bounding box center [935, 247] width 163 height 44
click at [740, 306] on div "Los siguientes tests ya no están disponibles o tienen una nueva versión Revisa …" at bounding box center [594, 297] width 830 height 56
click at [505, 108] on button "Ver evaluación" at bounding box center [501, 114] width 68 height 19
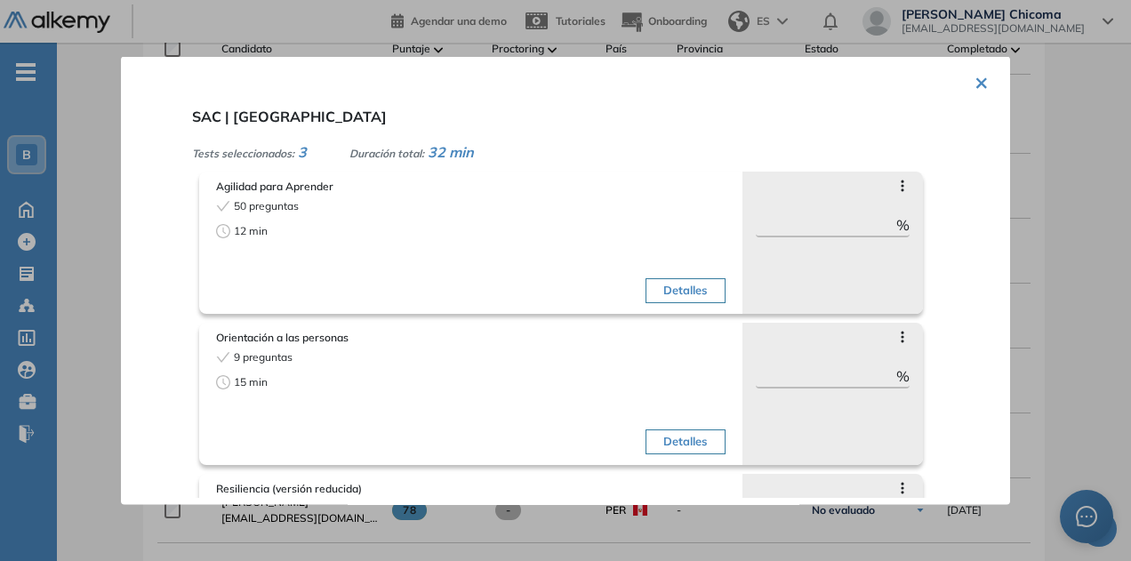
click at [1124, 268] on div at bounding box center [565, 280] width 1131 height 561
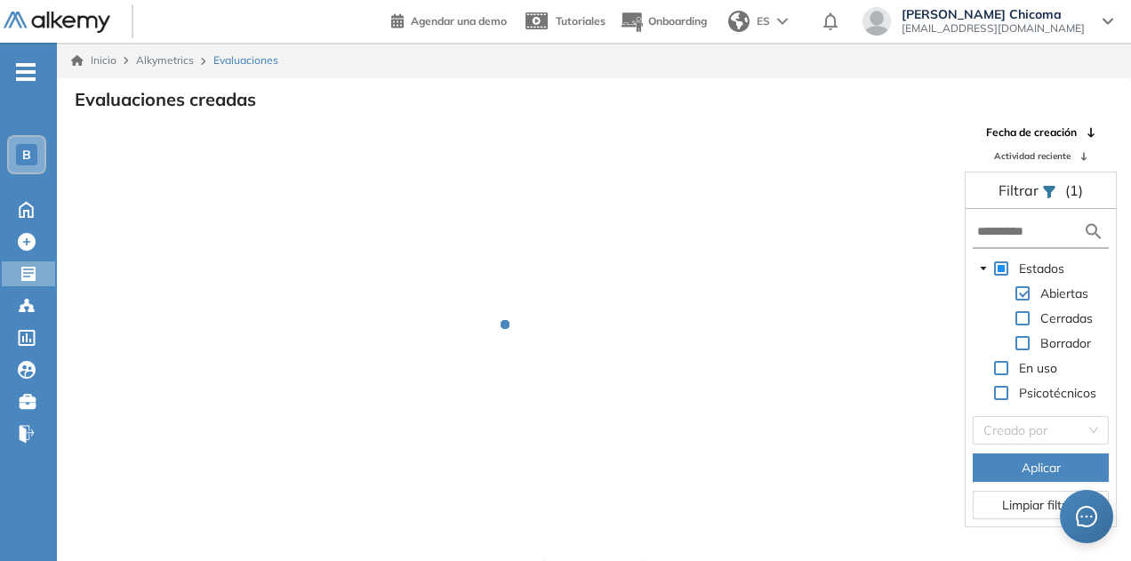
scroll to position [43, 0]
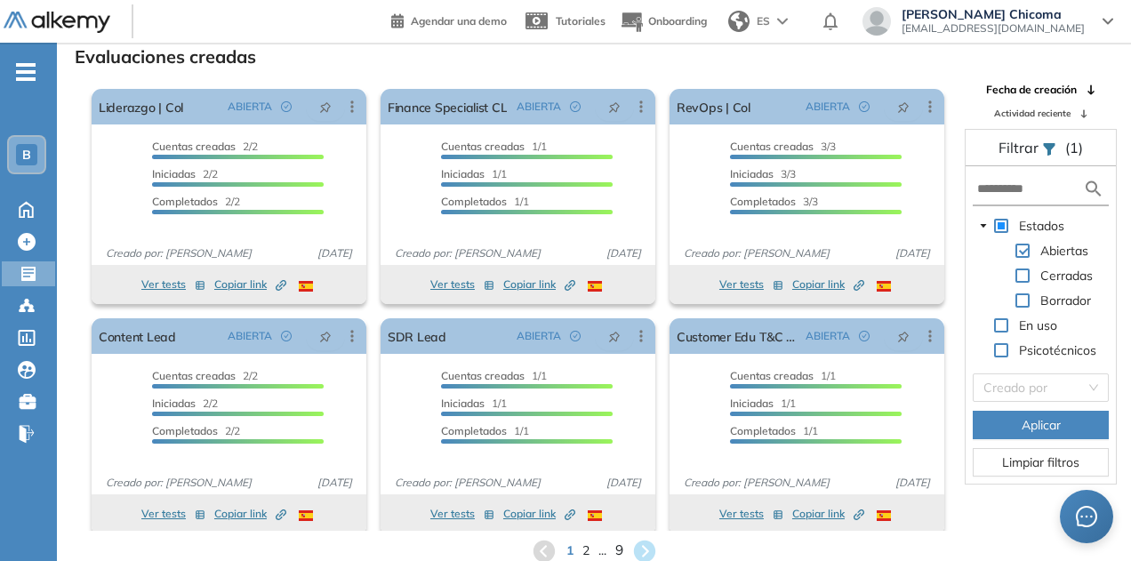
click at [615, 548] on span "9" at bounding box center [619, 551] width 8 height 20
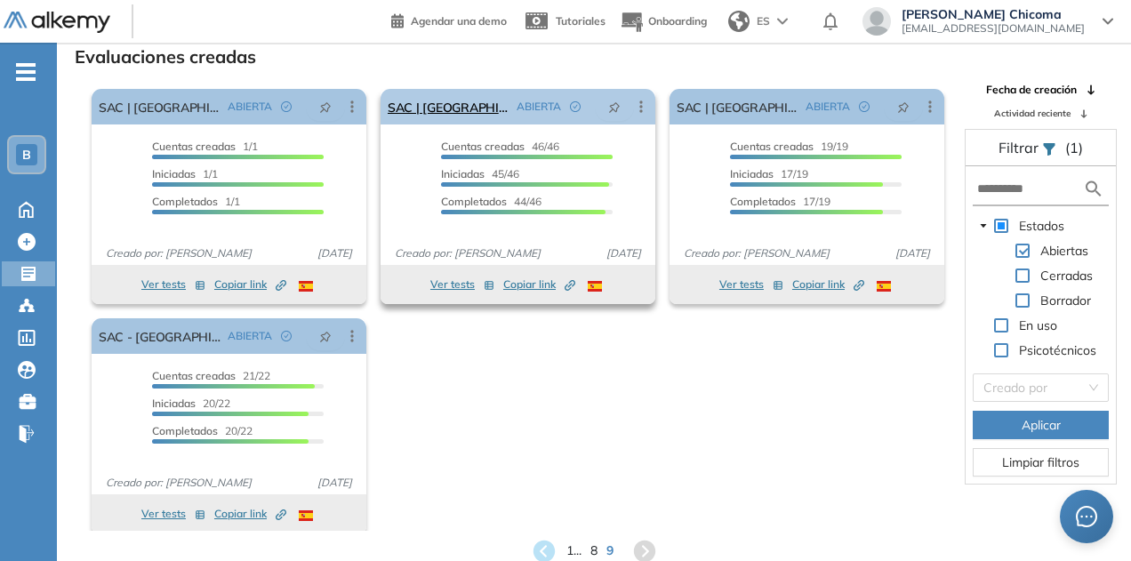
click at [633, 116] on div "ABIERTA" at bounding box center [579, 106] width 139 height 28
click at [637, 109] on icon at bounding box center [641, 107] width 18 height 18
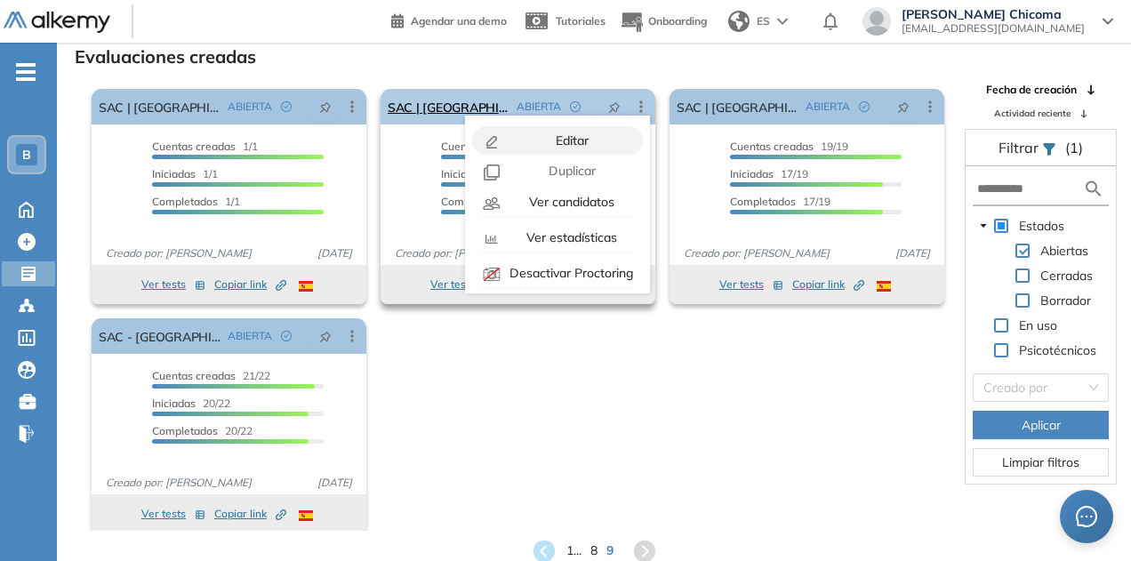
click at [583, 136] on div "Editar" at bounding box center [570, 141] width 131 height 20
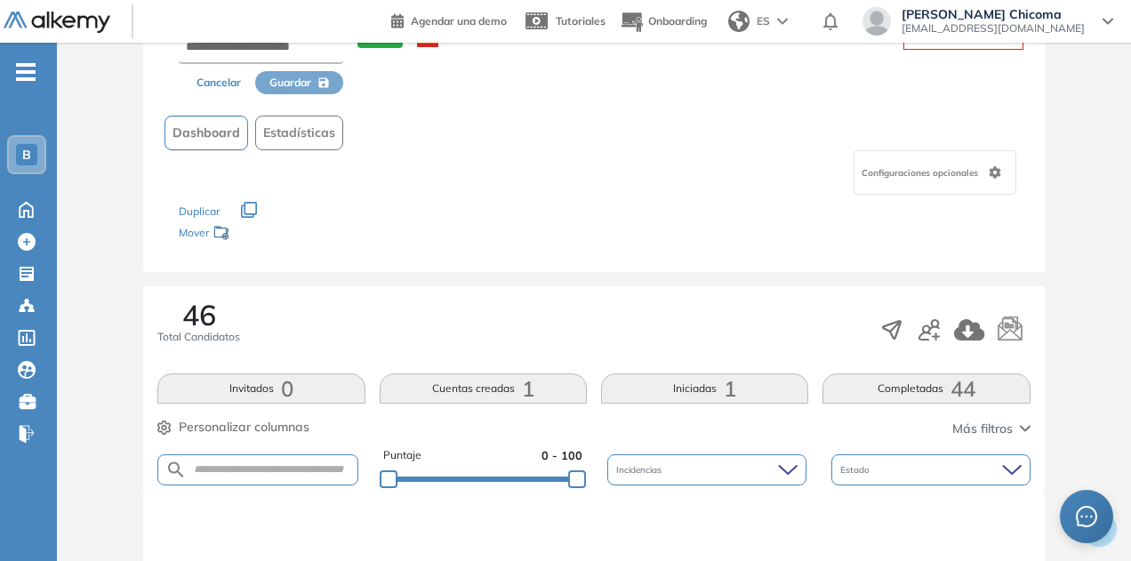
scroll to position [76, 0]
click at [934, 171] on span "Configuraciones opcionales" at bounding box center [922, 171] width 120 height 13
click at [784, 285] on div "46 Total Candidatos Invitados 0 Cuentas creadas 1 Iniciadas 1 Completadas 44 Pe…" at bounding box center [593, 388] width 901 height 206
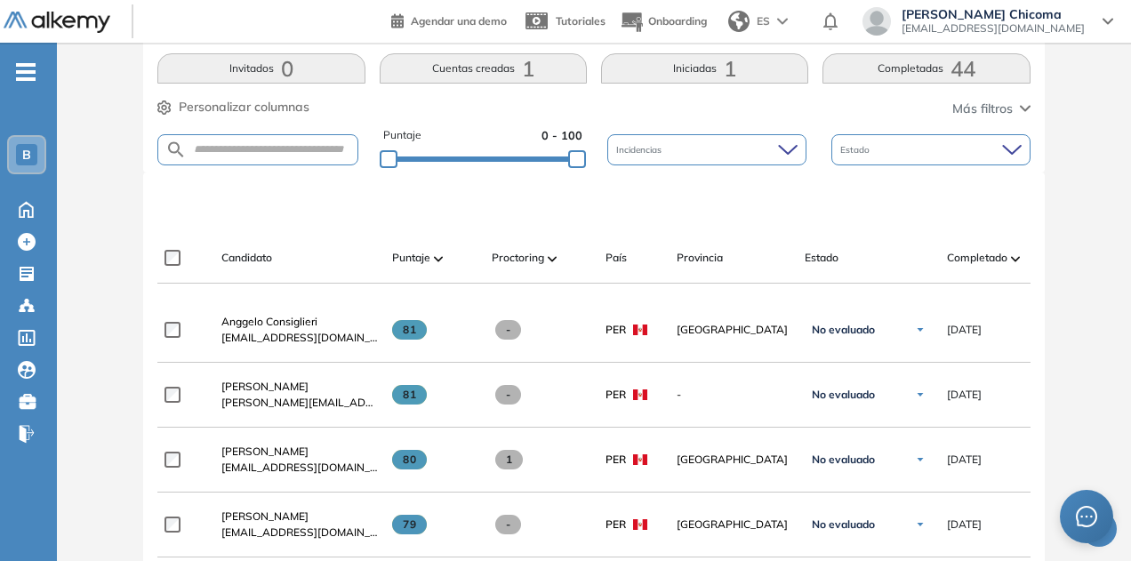
scroll to position [0, 0]
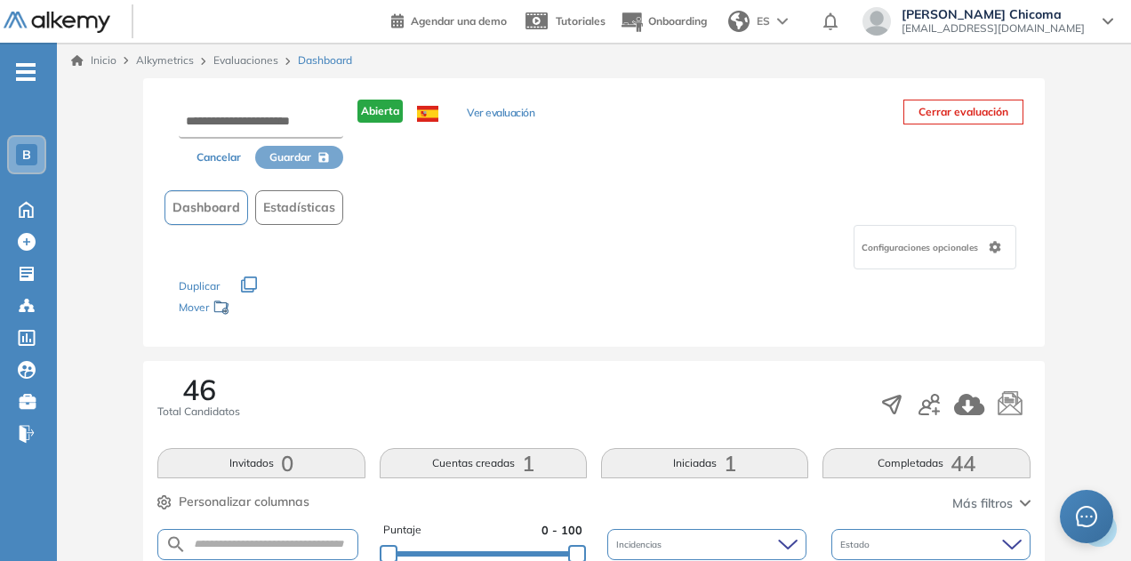
click at [511, 111] on button "Ver evaluación" at bounding box center [501, 114] width 68 height 19
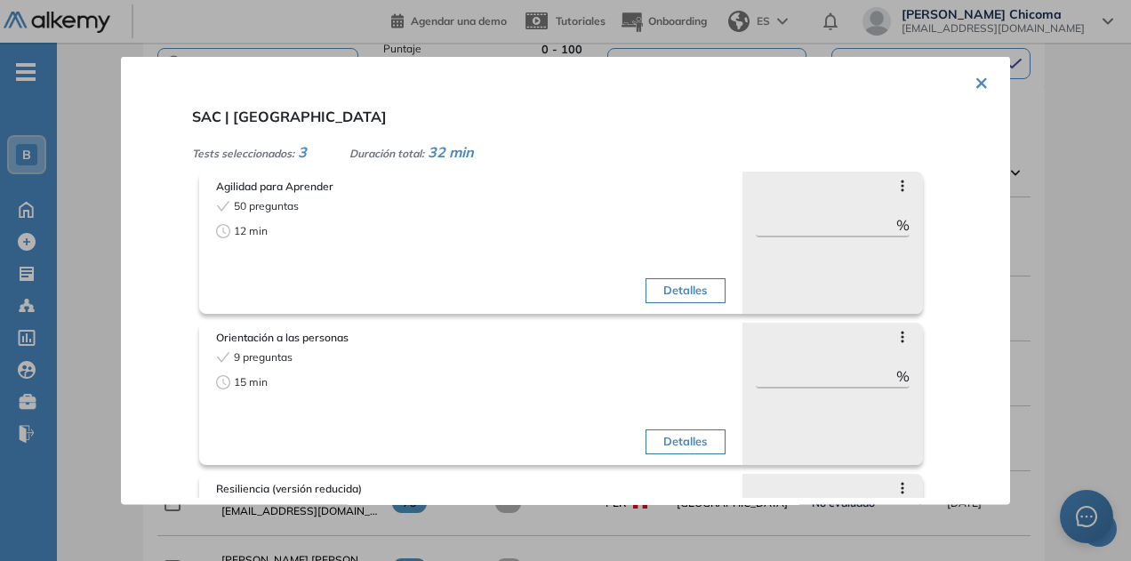
click at [896, 189] on icon at bounding box center [903, 185] width 14 height 14
click at [1057, 181] on div at bounding box center [565, 280] width 1131 height 561
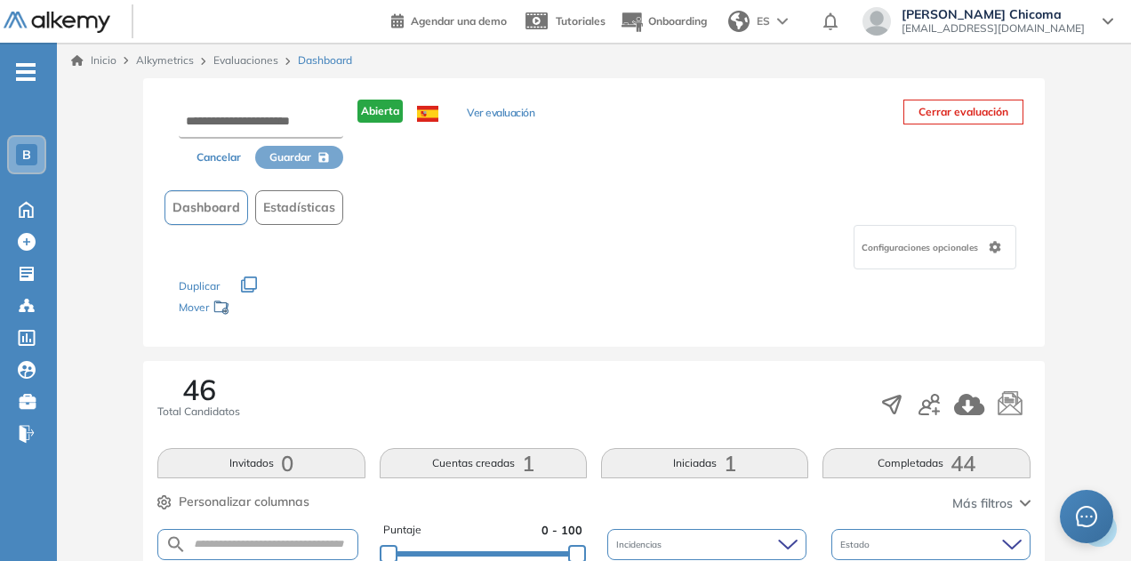
click at [237, 104] on div "Cancelar Guardar" at bounding box center [261, 134] width 165 height 69
click at [238, 117] on input "text" at bounding box center [261, 123] width 165 height 32
click at [480, 189] on div "Cancelar Guardar Abierta Ver evaluación Cerrar evaluación Dashboard Estadística…" at bounding box center [593, 212] width 901 height 269
click at [270, 119] on input "text" at bounding box center [261, 123] width 165 height 32
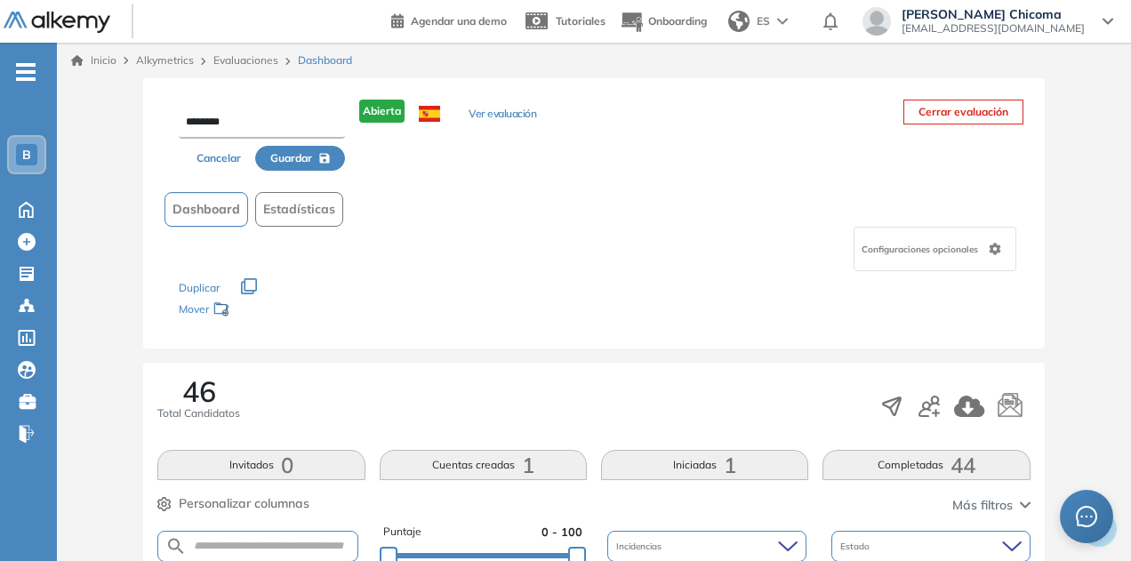
type input "********"
click at [297, 161] on span "Guardar" at bounding box center [291, 158] width 42 height 16
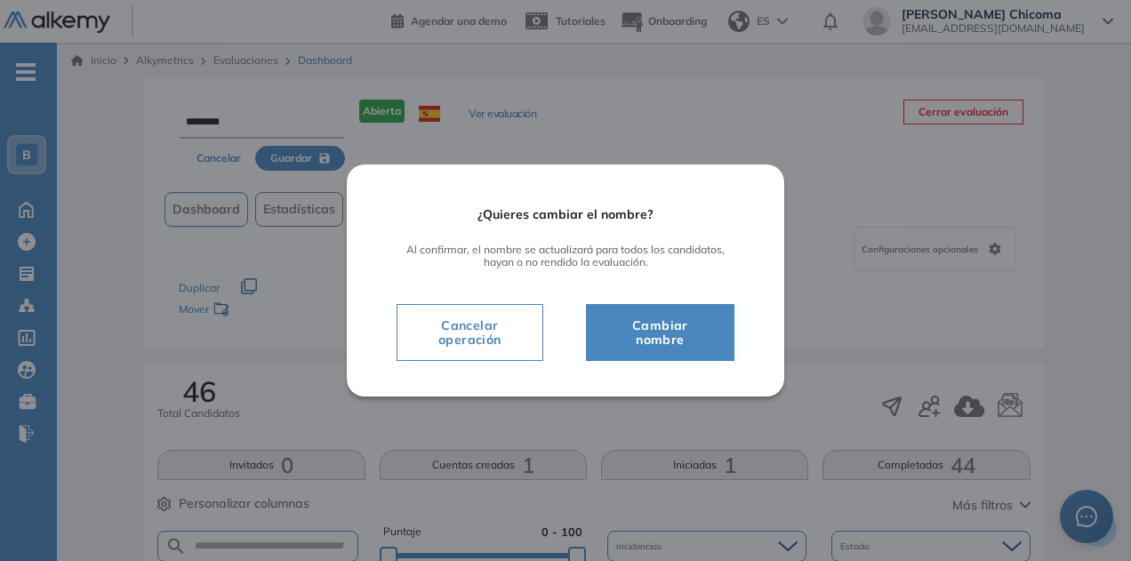
click at [525, 339] on span "Cancelar operación" at bounding box center [470, 333] width 117 height 36
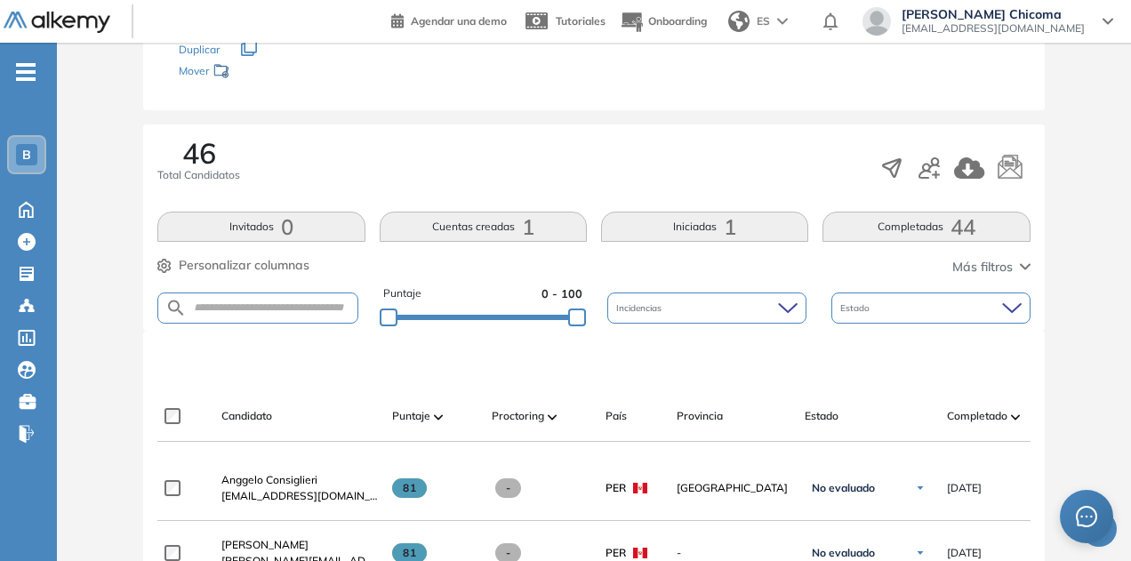
scroll to position [267, 0]
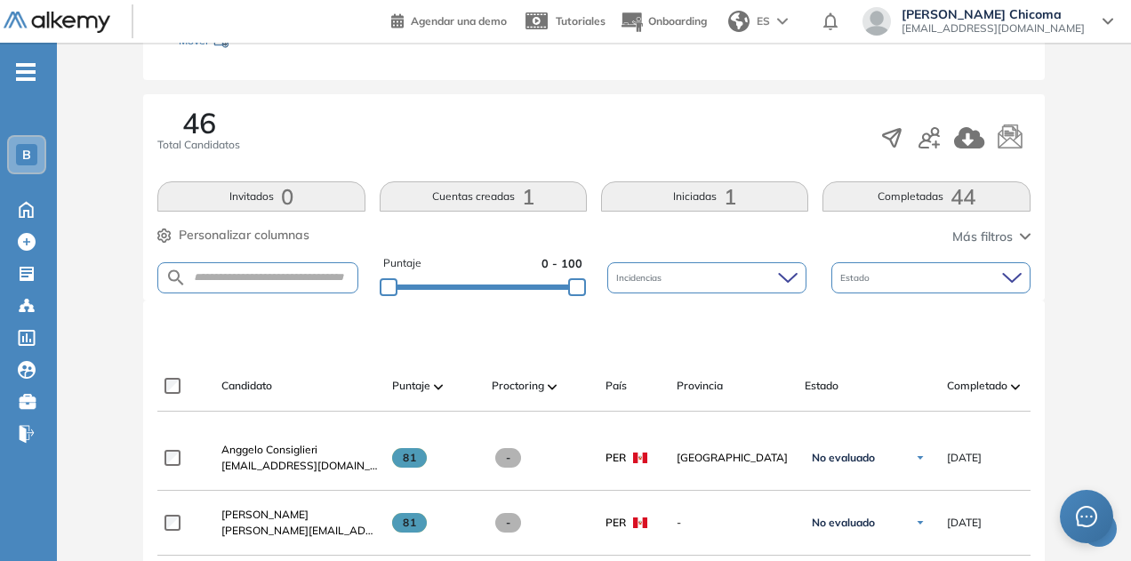
scroll to position [43, 0]
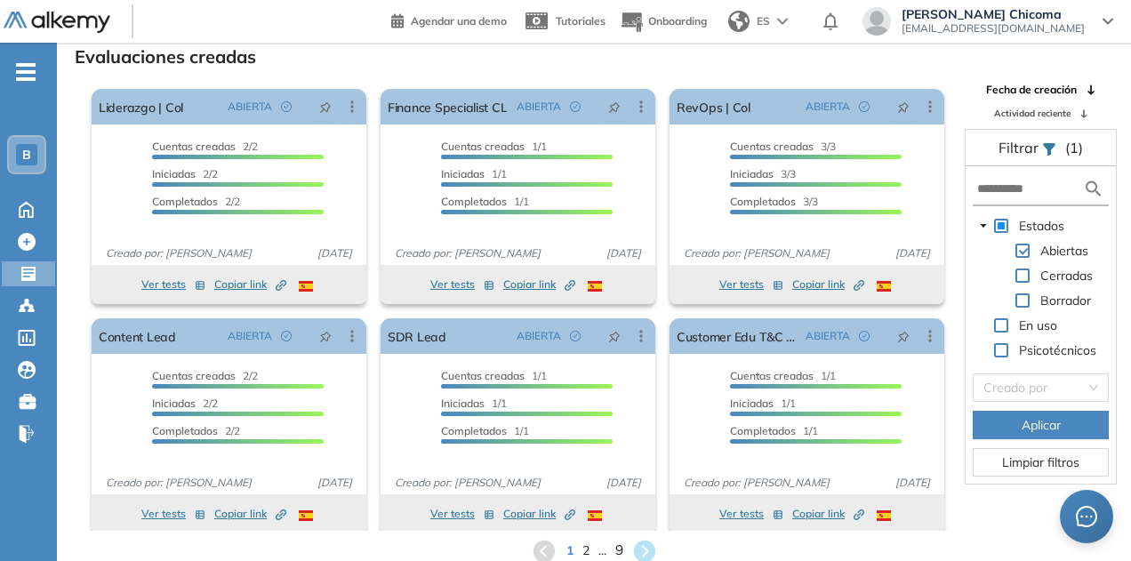
click at [615, 555] on span "9" at bounding box center [619, 551] width 8 height 20
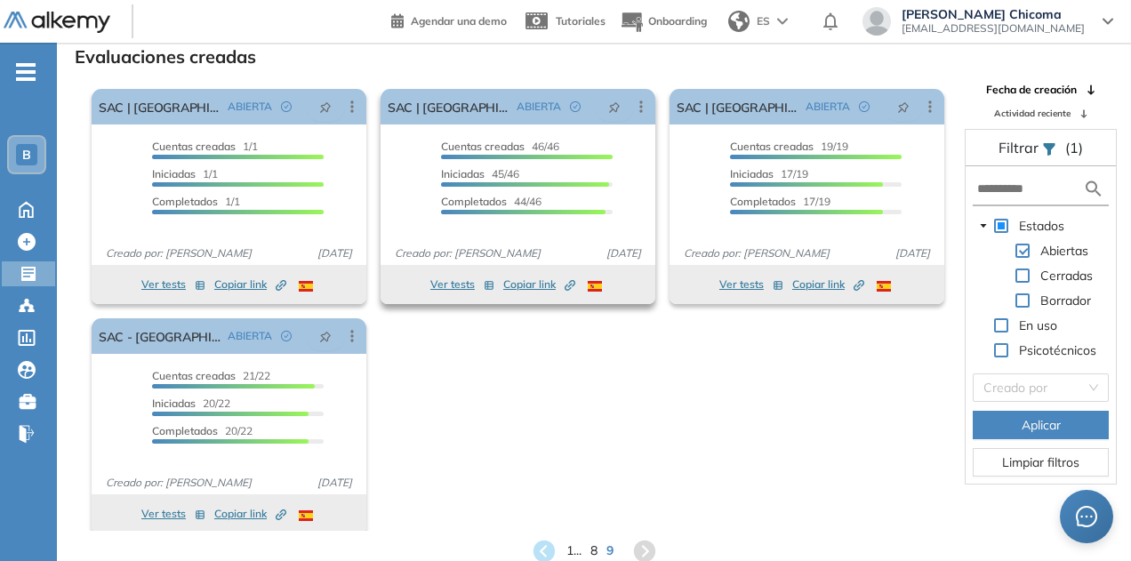
click at [519, 284] on span "Copiar link Created by potrace 1.16, written by Peter Selinger 2001-2019" at bounding box center [539, 285] width 72 height 16
